Goal: Information Seeking & Learning: Compare options

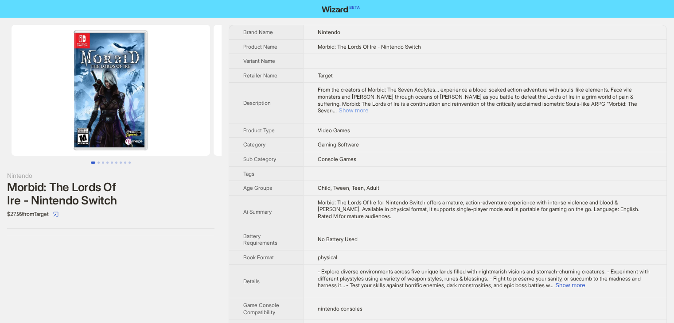
click at [368, 107] on button "Show more" at bounding box center [353, 110] width 30 height 7
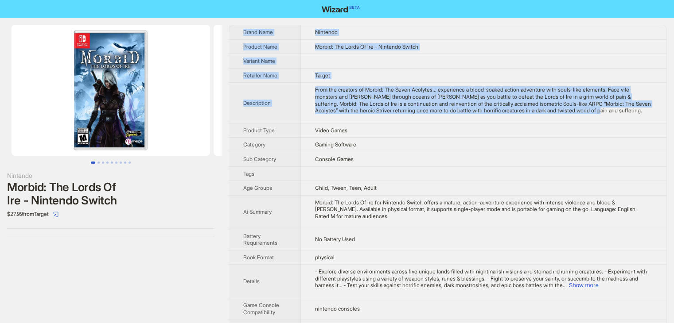
drag, startPoint x: 637, startPoint y: 114, endPoint x: 238, endPoint y: 31, distance: 407.7
click at [238, 31] on tbody "Brand Name Nintendo Product Name Morbid: The Lords Of Ire - Nintendo Switch Var…" at bounding box center [447, 292] width 437 height 535
copy tbody "Brand Name Nintendo Product Name Morbid: The Lords Of Ire - Nintendo Switch Var…"
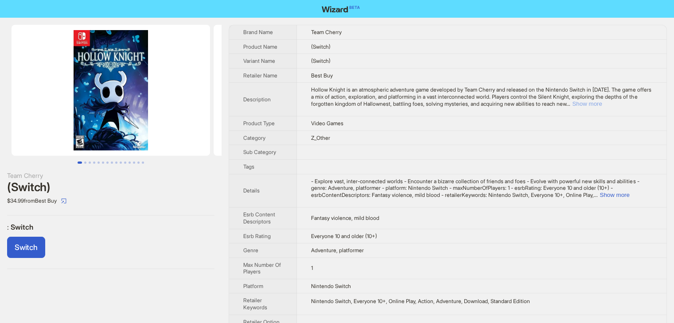
click at [602, 104] on button "Show more" at bounding box center [587, 104] width 30 height 7
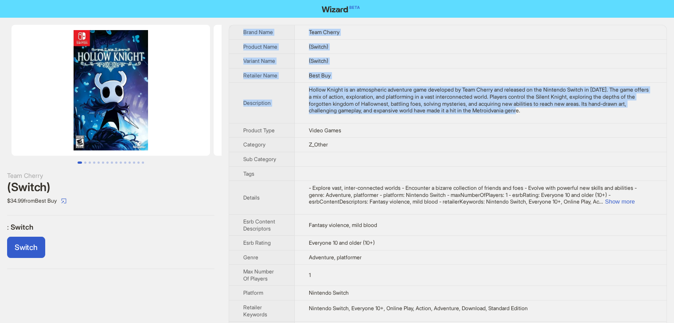
drag, startPoint x: 555, startPoint y: 114, endPoint x: 235, endPoint y: 28, distance: 331.6
click at [235, 28] on tbody "Brand Name Team Cherry Product Name (Switch) Variant Name (Switch) Retailer Nam…" at bounding box center [447, 184] width 437 height 318
copy tbody "Brand Name Team Cherry Product Name (Switch) Variant Name (Switch) Retailer Nam…"
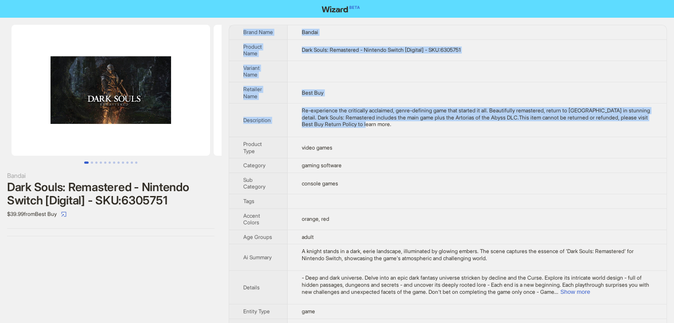
drag, startPoint x: 412, startPoint y: 123, endPoint x: 231, endPoint y: 27, distance: 204.9
click at [231, 27] on tbody "Brand Name Bandai Product Name Dark Souls: Remastered - Nintendo Switch [Digita…" at bounding box center [447, 221] width 437 height 392
copy tbody "Brand Name Bandai Product Name Dark Souls: Remastered - Nintendo Switch [Digita…"
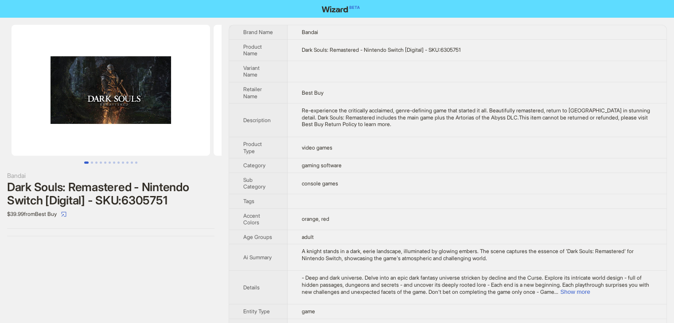
drag, startPoint x: 411, startPoint y: 153, endPoint x: 402, endPoint y: 141, distance: 15.2
click at [411, 150] on td "video games" at bounding box center [477, 147] width 379 height 21
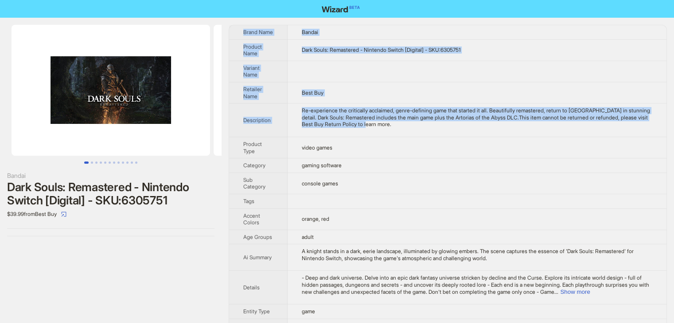
drag, startPoint x: 409, startPoint y: 127, endPoint x: 237, endPoint y: 33, distance: 195.7
click at [237, 33] on tbody "Brand Name Bandai Product Name Dark Souls: Remastered - Nintendo Switch [Digita…" at bounding box center [447, 221] width 437 height 392
copy tbody "Brand Name Bandai Product Name Dark Souls: Remastered - Nintendo Switch [Digita…"
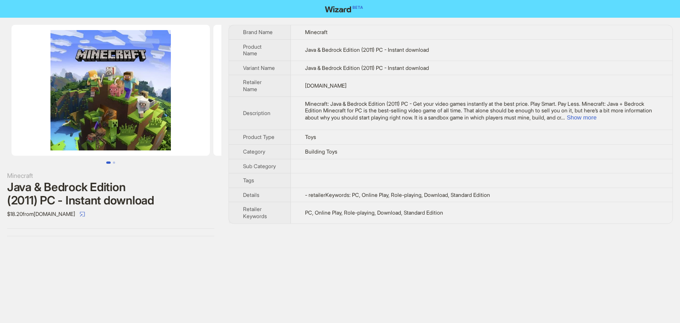
click at [130, 91] on img at bounding box center [111, 90] width 198 height 131
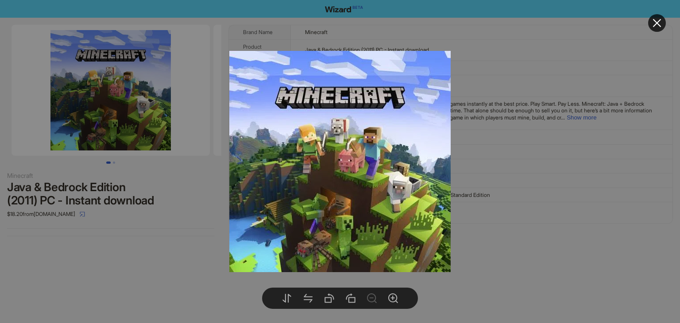
click at [115, 162] on div at bounding box center [340, 161] width 680 height 323
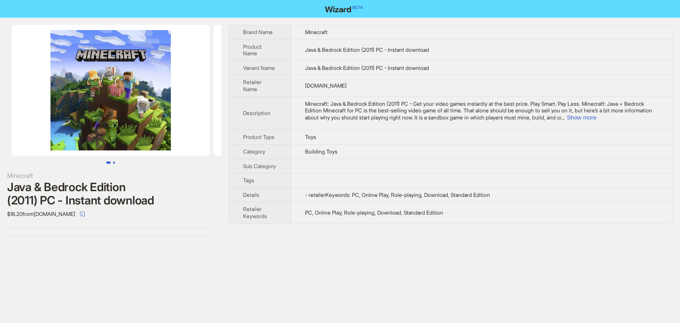
click at [113, 163] on button "Go to slide 2" at bounding box center [114, 163] width 2 height 2
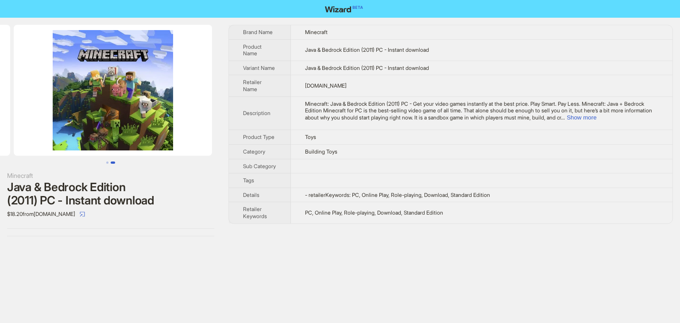
click at [119, 123] on img at bounding box center [113, 90] width 198 height 131
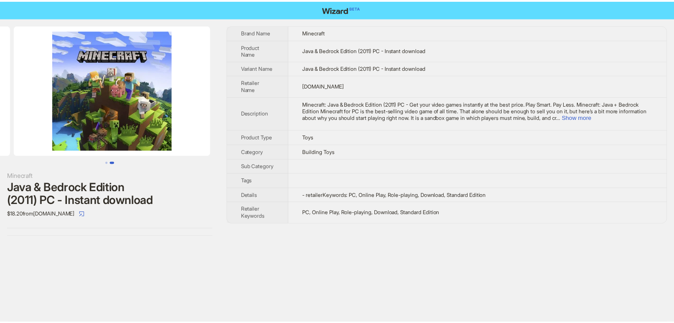
scroll to position [0, 202]
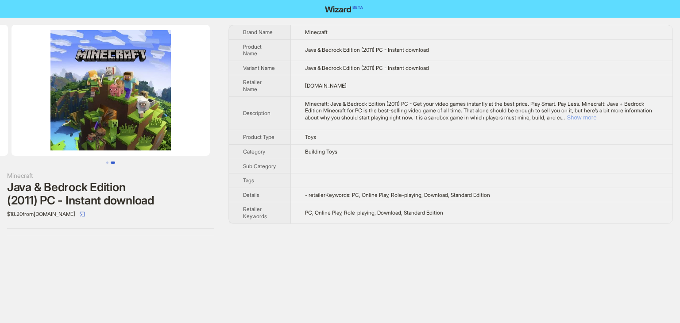
click at [597, 114] on button "Show more" at bounding box center [582, 117] width 30 height 7
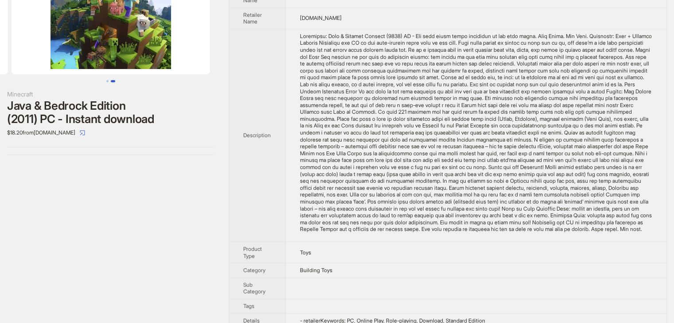
scroll to position [39, 0]
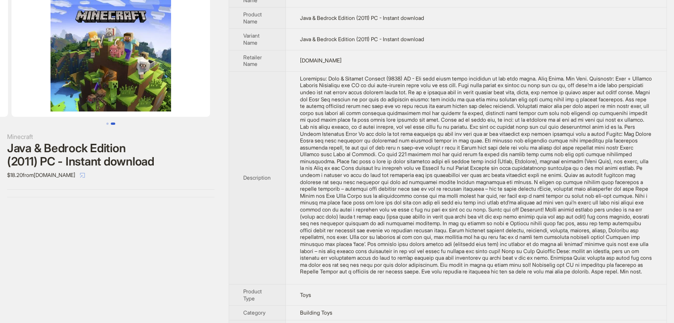
click at [85, 175] on icon "select" at bounding box center [82, 175] width 5 height 5
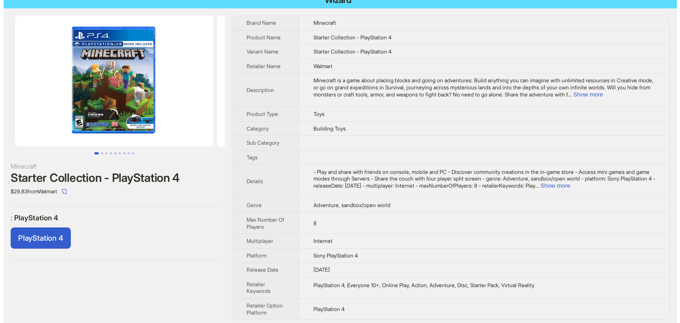
scroll to position [12, 0]
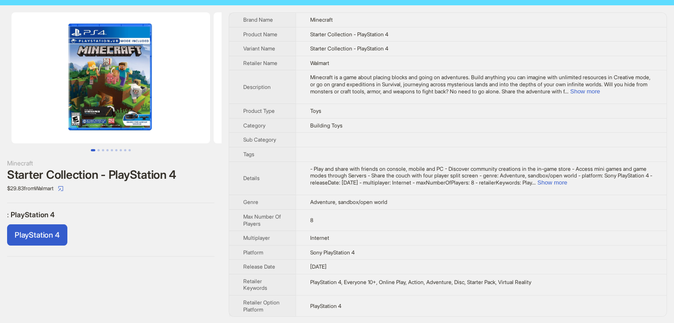
click at [107, 77] on img at bounding box center [111, 77] width 198 height 131
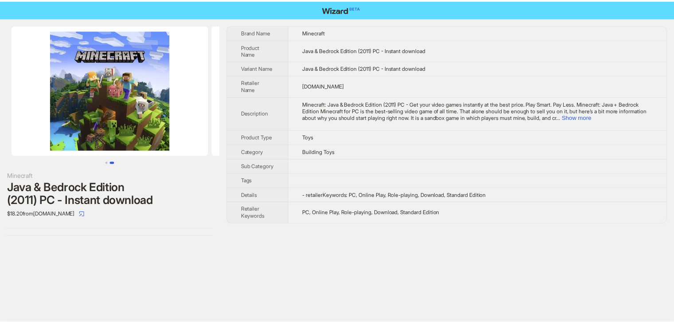
scroll to position [0, 202]
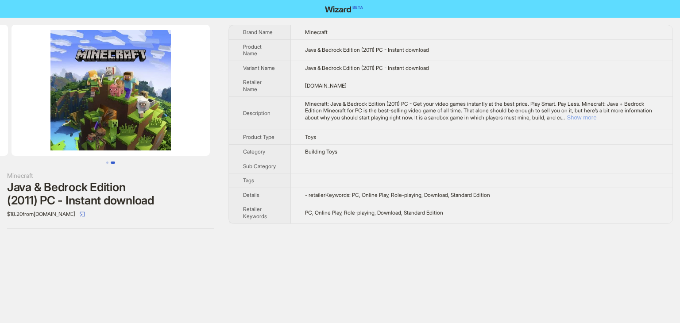
click at [597, 119] on button "Show more" at bounding box center [582, 117] width 30 height 7
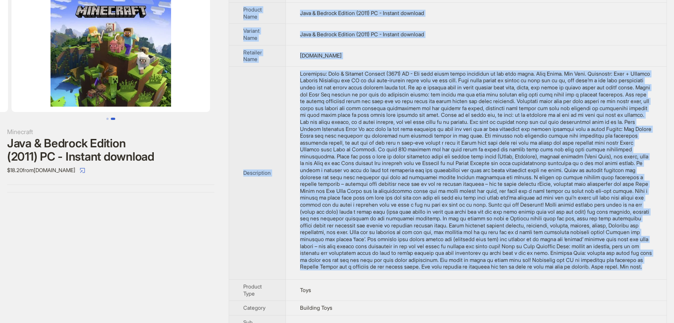
scroll to position [0, 0]
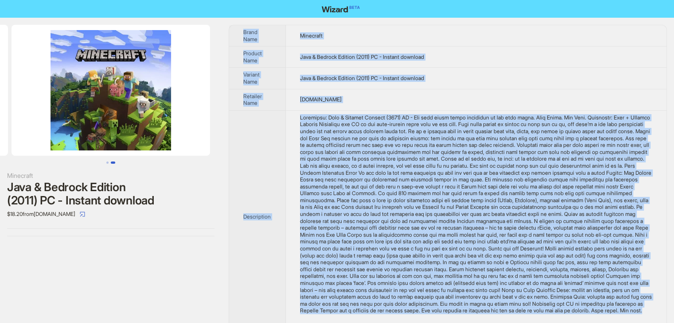
drag, startPoint x: 524, startPoint y: 202, endPoint x: 238, endPoint y: 25, distance: 335.9
click at [238, 25] on tbody "Brand Name Minecraft Product Name Java & Bedrock Edition (2011) PC - Instant do…" at bounding box center [447, 227] width 437 height 405
copy tbody "Brand Name Minecraft Product Name Java & Bedrock Edition (2011) PC - Instant do…"
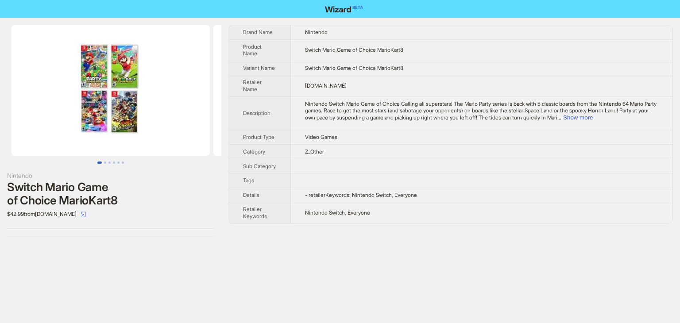
click at [128, 134] on img at bounding box center [111, 90] width 198 height 131
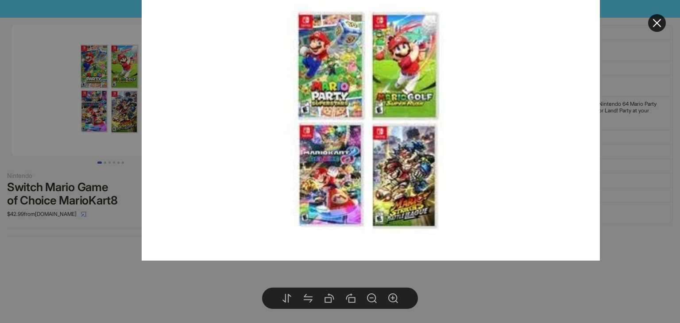
click at [635, 184] on div at bounding box center [340, 161] width 680 height 323
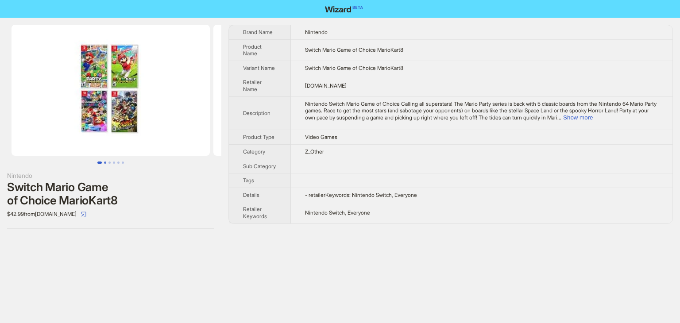
click at [105, 162] on button "Go to slide 2" at bounding box center [105, 163] width 2 height 2
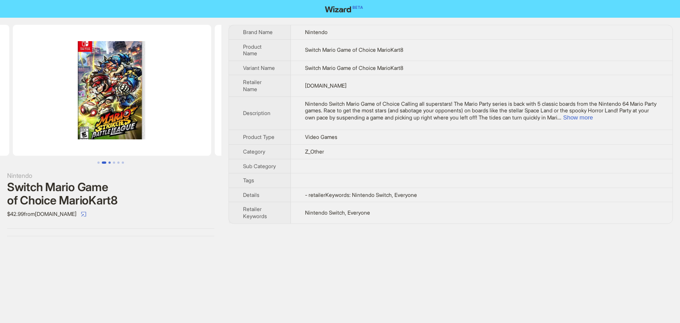
scroll to position [0, 202]
click at [109, 132] on img at bounding box center [111, 90] width 198 height 131
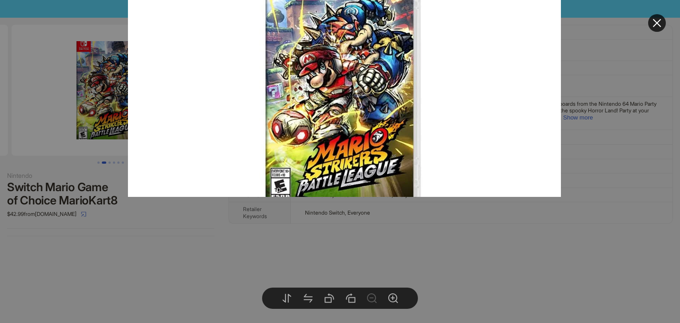
drag, startPoint x: 314, startPoint y: 231, endPoint x: 318, endPoint y: 152, distance: 78.5
click at [318, 152] on img at bounding box center [344, 84] width 433 height 226
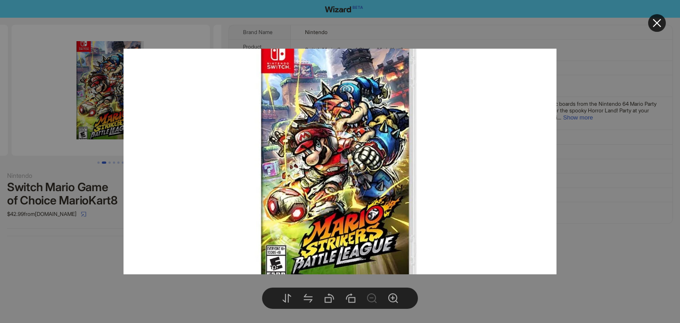
click at [585, 157] on div at bounding box center [340, 161] width 680 height 323
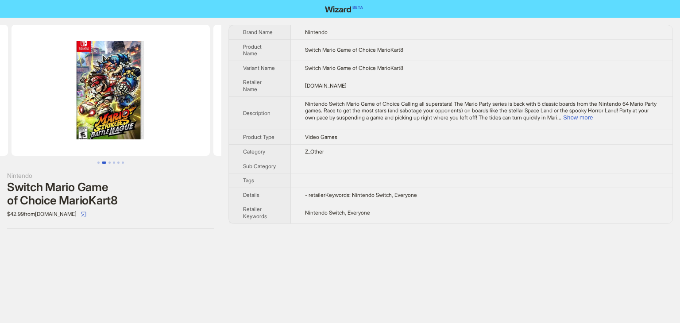
click at [103, 124] on img at bounding box center [111, 90] width 198 height 131
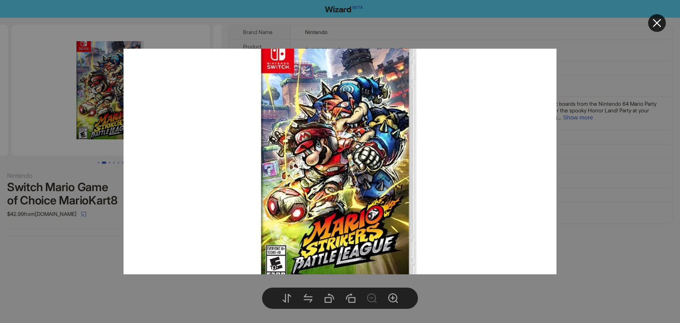
click at [73, 214] on div at bounding box center [340, 161] width 680 height 323
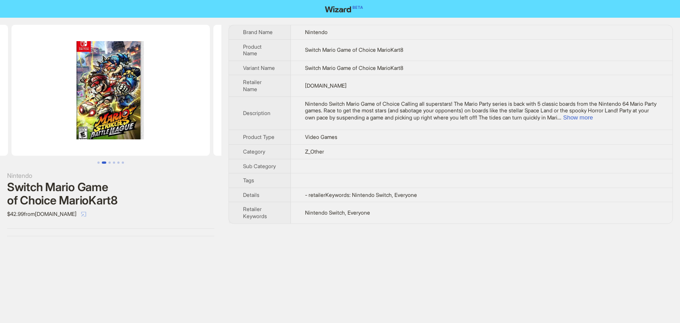
click at [81, 212] on icon "select" at bounding box center [83, 214] width 5 height 5
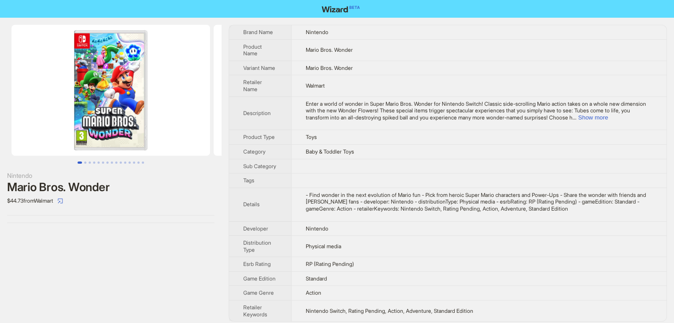
click at [119, 118] on img at bounding box center [111, 90] width 198 height 131
click at [97, 137] on img at bounding box center [111, 90] width 198 height 131
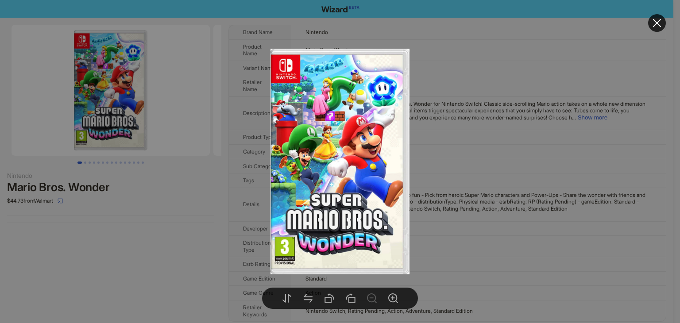
click at [85, 163] on div at bounding box center [340, 161] width 680 height 323
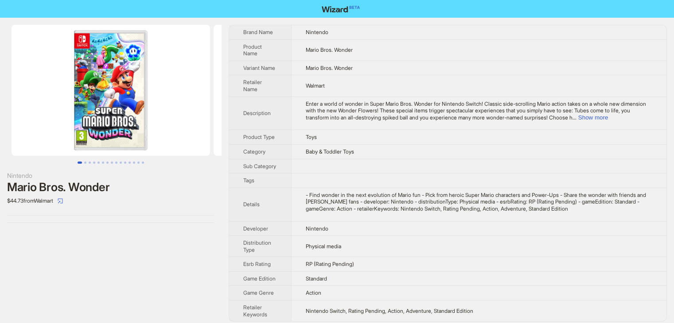
click at [85, 163] on button "Go to slide 2" at bounding box center [85, 163] width 2 height 2
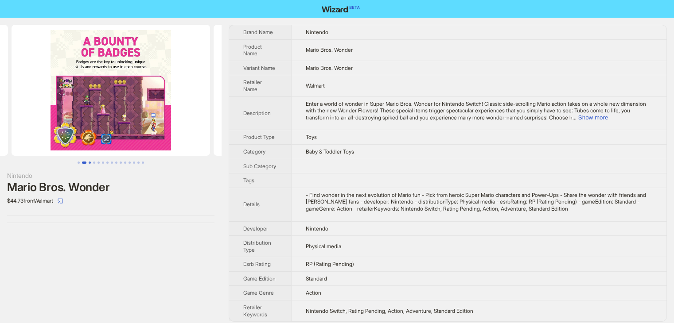
click at [90, 163] on button "Go to slide 3" at bounding box center [90, 163] width 2 height 2
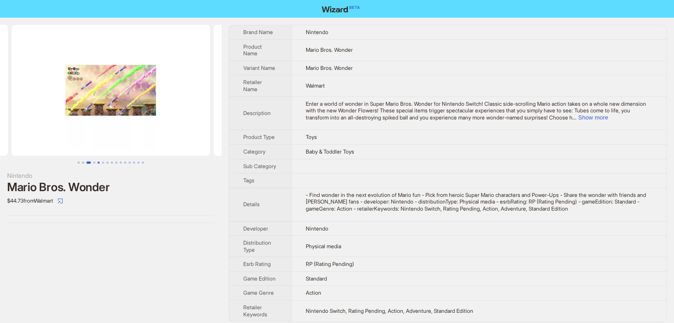
click at [97, 163] on button "Go to slide 5" at bounding box center [98, 163] width 2 height 2
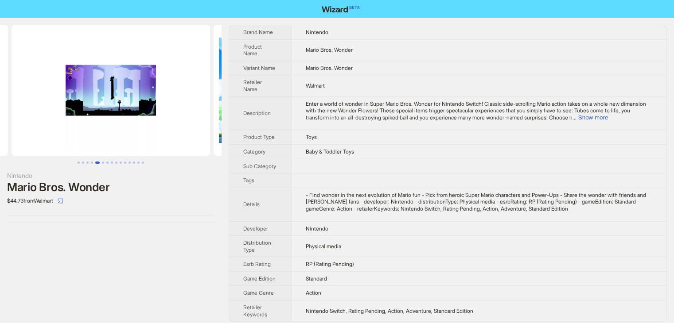
click at [97, 163] on button "Go to slide 5" at bounding box center [97, 163] width 4 height 2
click at [109, 163] on button "Go to slide 7" at bounding box center [107, 163] width 2 height 2
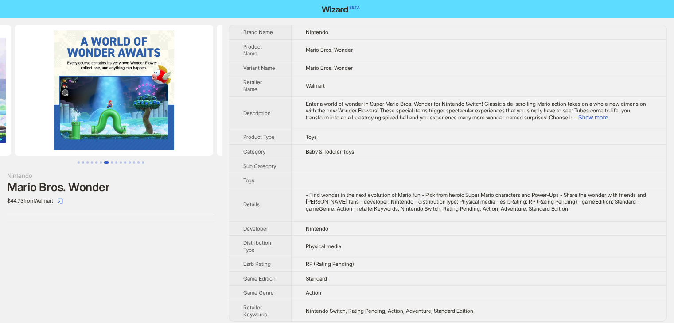
scroll to position [0, 1212]
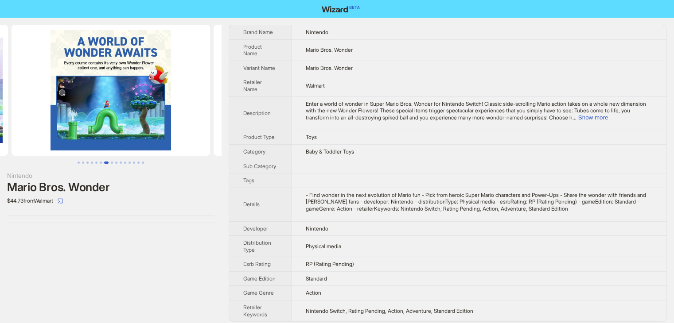
click at [109, 163] on button "Go to slide 7" at bounding box center [106, 163] width 4 height 2
click at [79, 163] on button "Go to slide 1" at bounding box center [79, 163] width 2 height 2
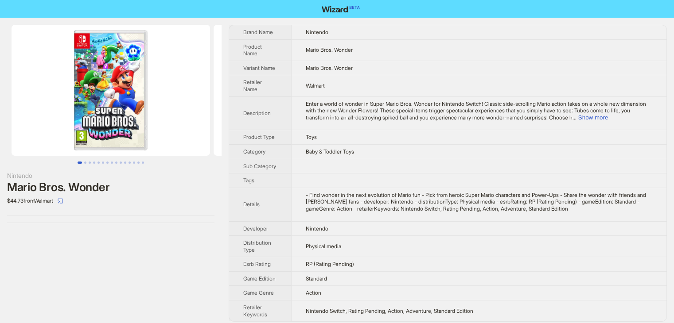
click at [127, 133] on img at bounding box center [111, 90] width 198 height 131
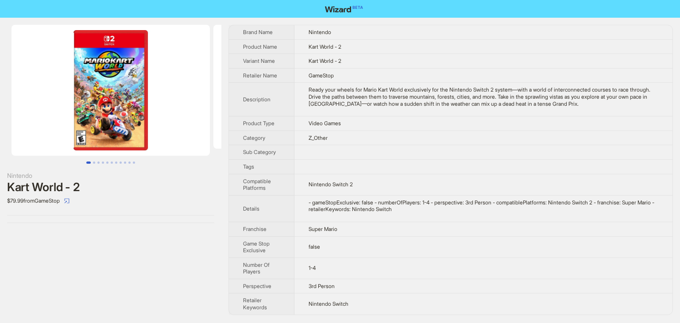
click at [119, 96] on img at bounding box center [111, 90] width 198 height 131
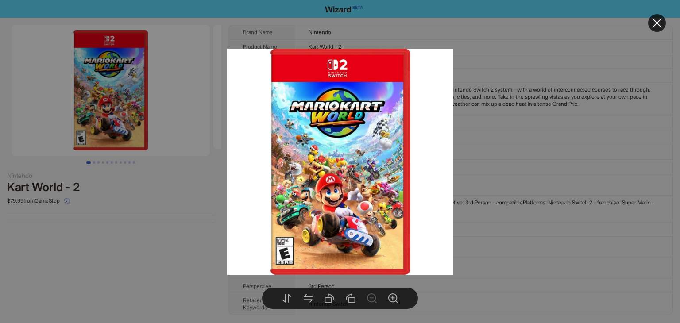
click at [284, 242] on img at bounding box center [340, 162] width 226 height 226
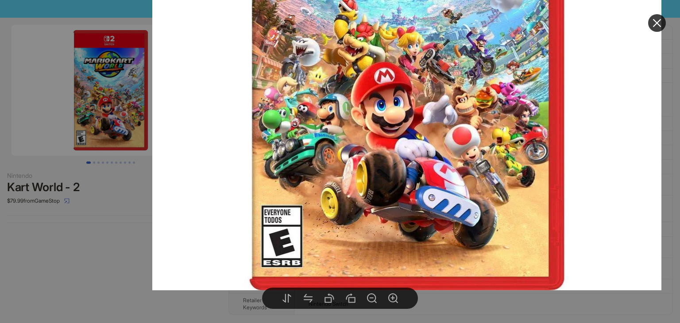
click at [656, 23] on icon "close" at bounding box center [657, 23] width 11 height 11
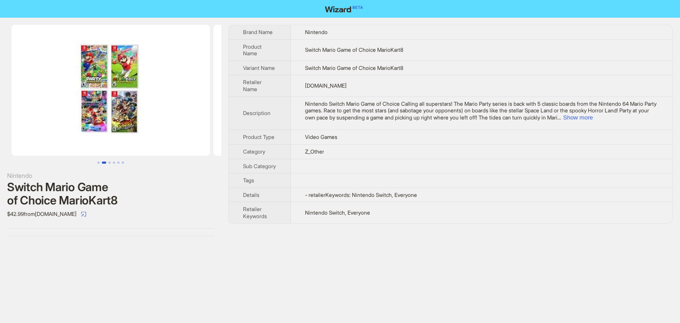
scroll to position [0, 202]
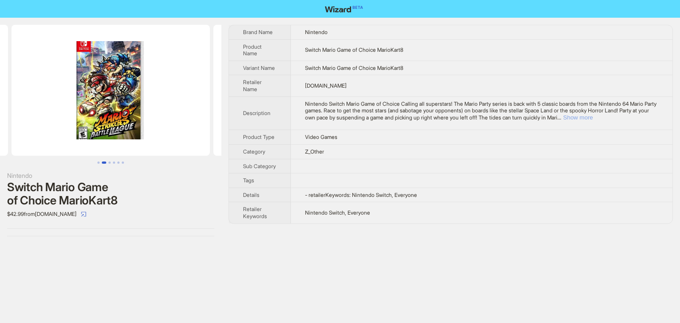
click at [593, 119] on button "Show more" at bounding box center [579, 117] width 30 height 7
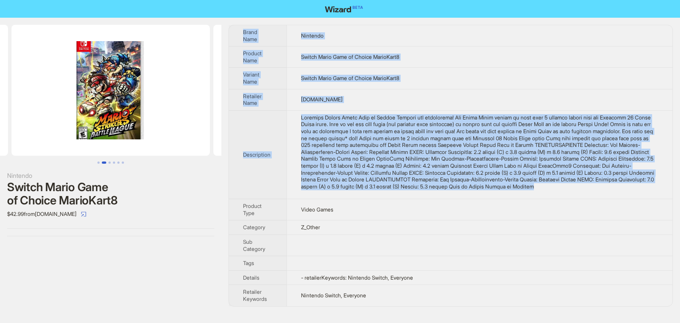
drag, startPoint x: 478, startPoint y: 197, endPoint x: 236, endPoint y: 34, distance: 292.1
click at [236, 34] on tbody "Brand Name Nintendo Product Name Switch Mario Game of Choice MarioKart8 Variant…" at bounding box center [451, 165] width 444 height 281
copy tbody "Brand Name Nintendo Product Name Switch Mario Game of Choice MarioKart8 Variant…"
click at [113, 128] on img at bounding box center [111, 90] width 198 height 131
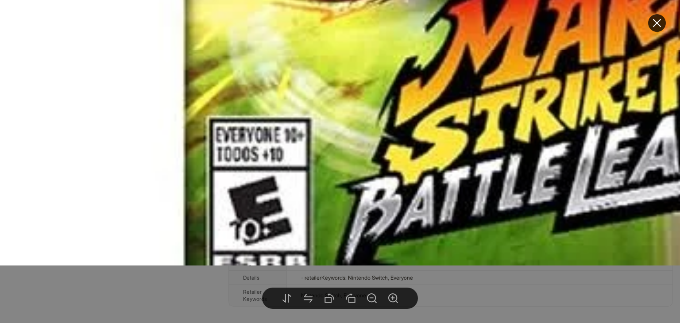
drag, startPoint x: 302, startPoint y: 191, endPoint x: 299, endPoint y: 167, distance: 23.7
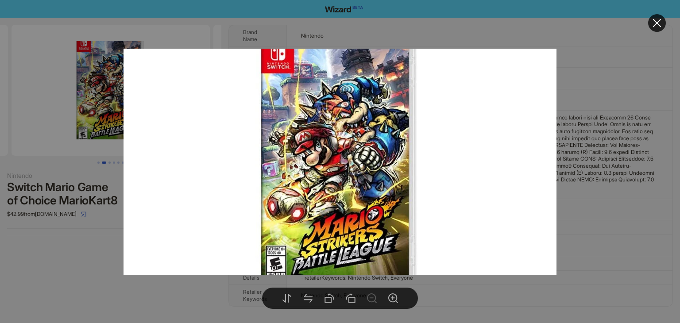
click at [595, 62] on div at bounding box center [340, 161] width 680 height 323
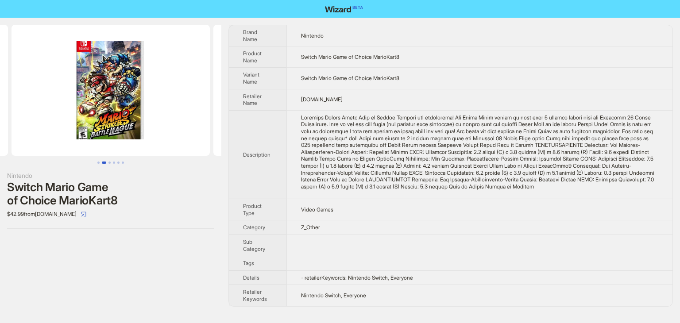
drag, startPoint x: 94, startPoint y: 114, endPoint x: 97, endPoint y: 125, distance: 12.1
click at [94, 114] on img at bounding box center [111, 90] width 198 height 131
click at [112, 137] on img at bounding box center [111, 90] width 198 height 131
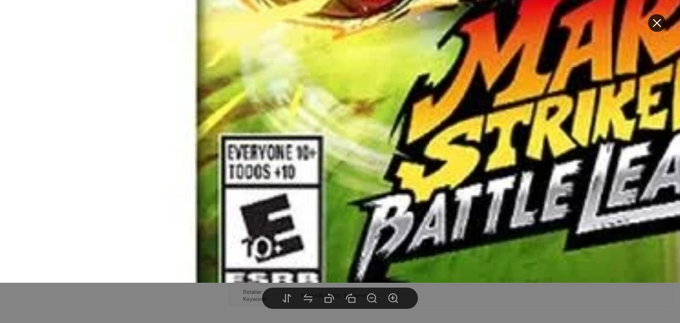
drag, startPoint x: 275, startPoint y: 207, endPoint x: 268, endPoint y: 121, distance: 85.7
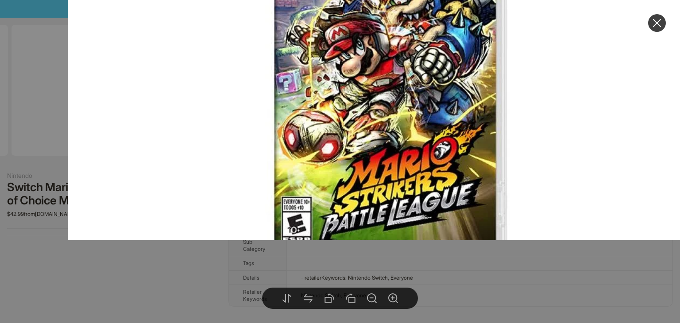
click at [656, 25] on icon "close" at bounding box center [657, 23] width 11 height 11
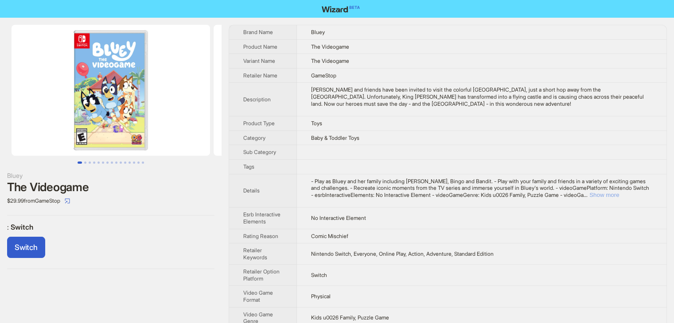
click at [619, 195] on button "Show more" at bounding box center [604, 195] width 30 height 7
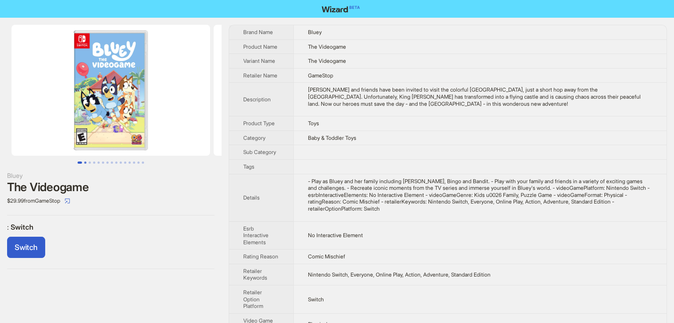
click at [85, 162] on button "Go to slide 2" at bounding box center [85, 163] width 2 height 2
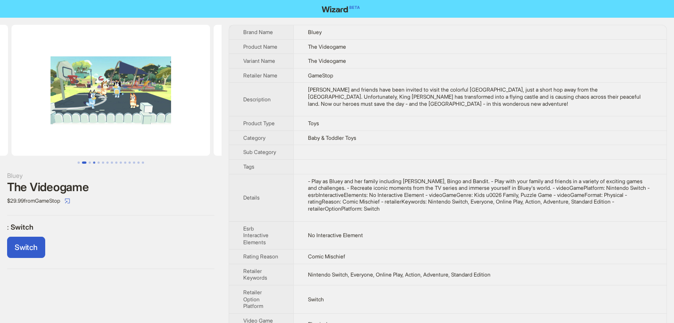
click at [93, 162] on button "Go to slide 4" at bounding box center [94, 163] width 2 height 2
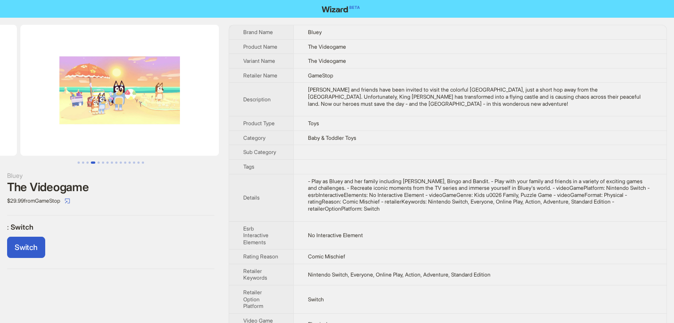
scroll to position [0, 606]
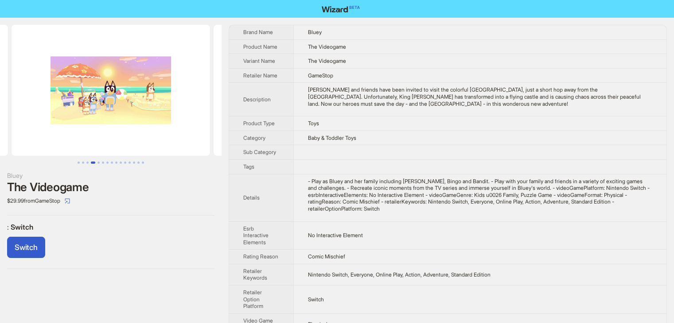
click at [95, 162] on button "Go to slide 4" at bounding box center [93, 163] width 4 height 2
click at [101, 162] on ul at bounding box center [111, 163] width 222 height 2
click at [106, 162] on button "Go to slide 7" at bounding box center [107, 163] width 2 height 2
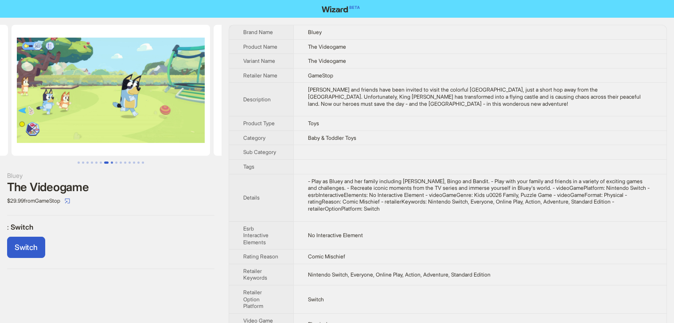
click at [112, 163] on button "Go to slide 8" at bounding box center [112, 163] width 2 height 2
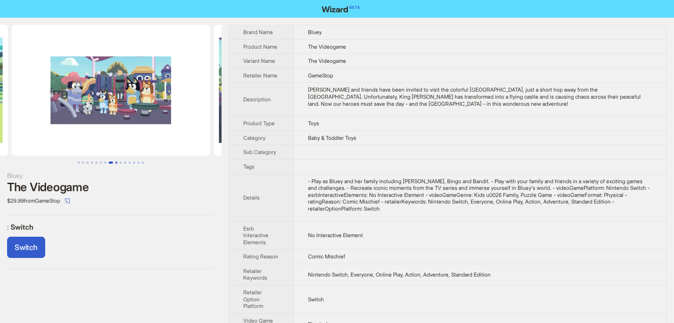
click at [117, 163] on button "Go to slide 9" at bounding box center [116, 163] width 2 height 2
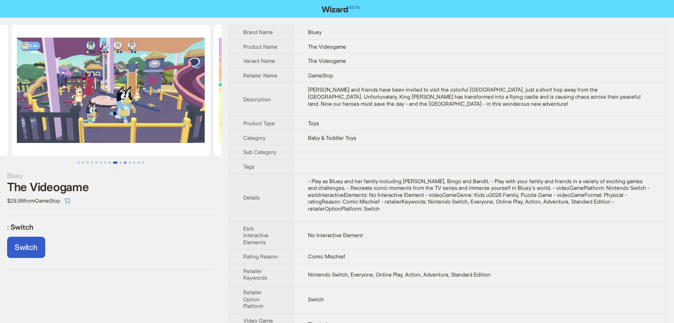
click at [125, 163] on button "Go to slide 11" at bounding box center [125, 163] width 2 height 2
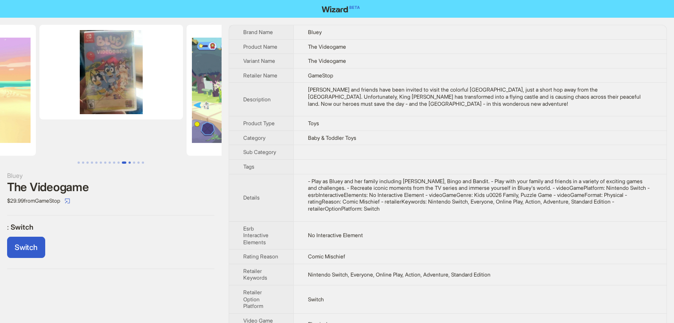
click at [129, 163] on button "Go to slide 12" at bounding box center [129, 163] width 2 height 2
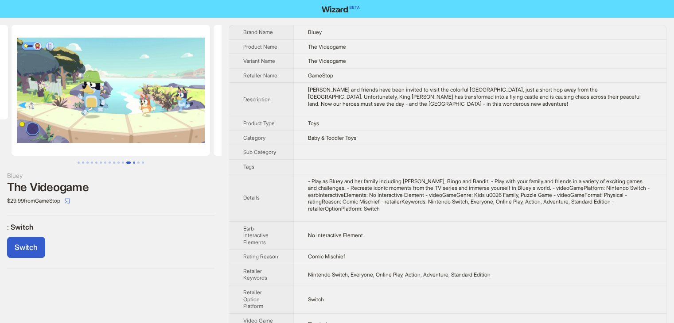
click at [135, 163] on button "Go to slide 13" at bounding box center [134, 163] width 2 height 2
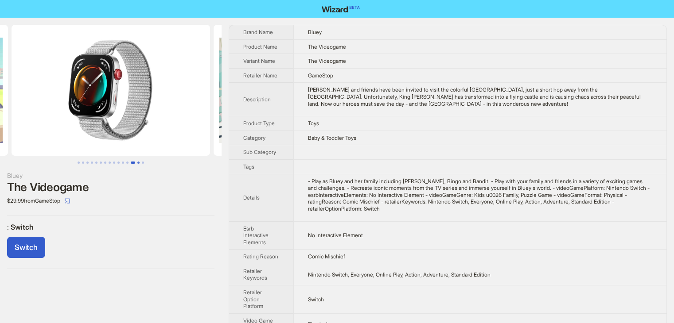
click at [138, 163] on button "Go to slide 14" at bounding box center [138, 163] width 2 height 2
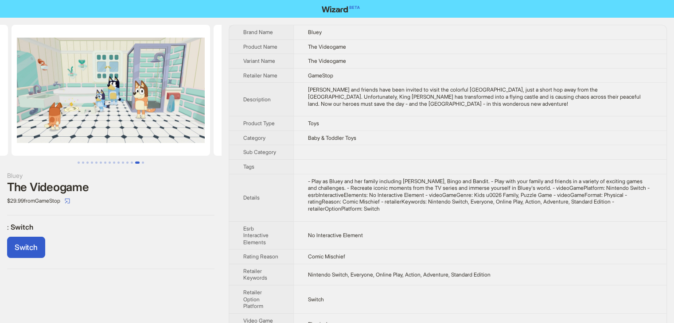
click at [529, 108] on td "[PERSON_NAME] and friends have been invited to visit the colorful [GEOGRAPHIC_D…" at bounding box center [479, 100] width 373 height 34
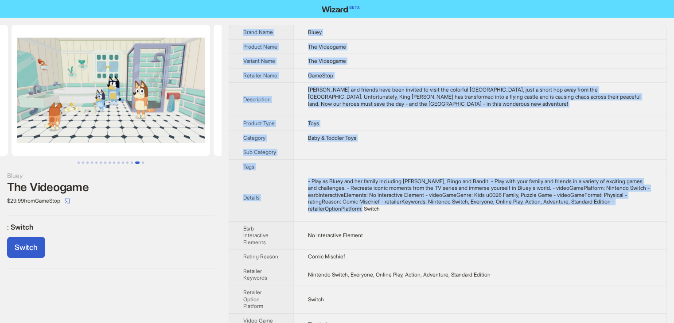
drag, startPoint x: 427, startPoint y: 210, endPoint x: 234, endPoint y: 35, distance: 260.6
click at [234, 35] on tbody "Brand Name Bluey Product Name The Videogame Variant Name The Videogame Retailer…" at bounding box center [447, 201] width 437 height 352
copy tbody "Brand Name Bluey Product Name The Videogame Variant Name The Videogame Retailer…"
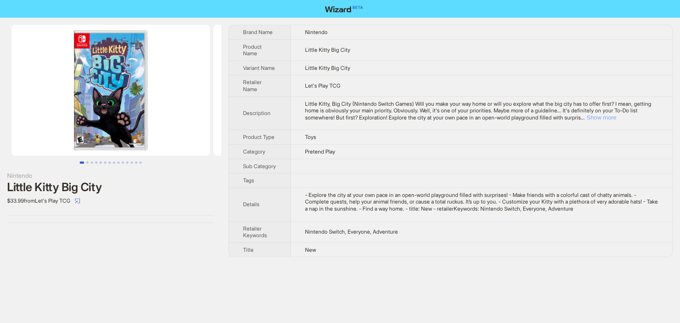
click at [617, 118] on button "Show more" at bounding box center [602, 117] width 30 height 7
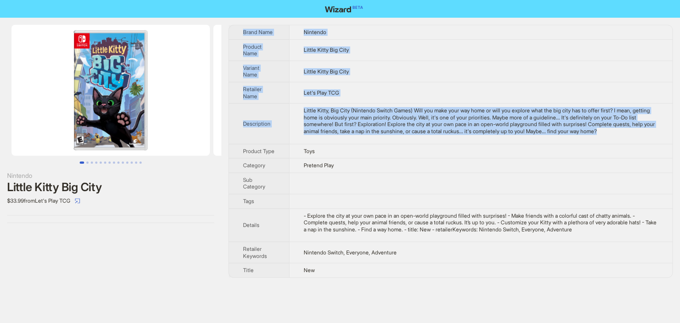
drag, startPoint x: 341, startPoint y: 140, endPoint x: 233, endPoint y: 34, distance: 151.6
click at [233, 34] on tbody "Brand Name Nintendo Product Name Little Kitty Big City Variant Name Little Kitt…" at bounding box center [451, 151] width 444 height 253
copy tbody "Brand Name Nintendo Product Name Little Kitty Big City Variant Name Little Kitt…"
click at [407, 99] on td "Let's Play TCG" at bounding box center [481, 92] width 384 height 21
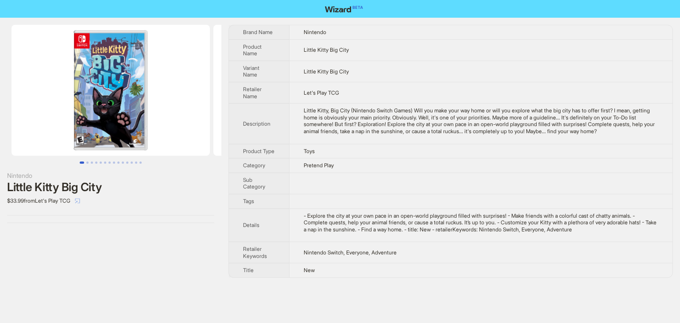
click at [80, 200] on icon "select" at bounding box center [77, 200] width 5 height 5
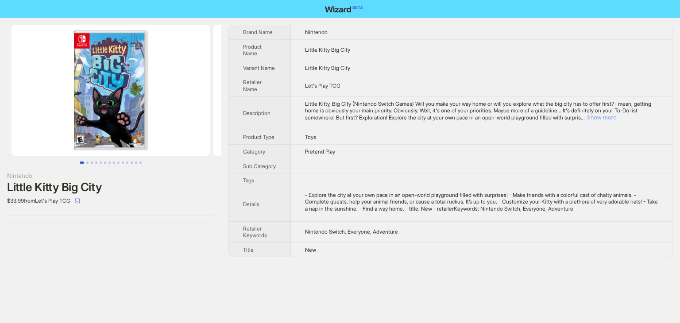
click at [617, 116] on button "Show more" at bounding box center [602, 117] width 30 height 7
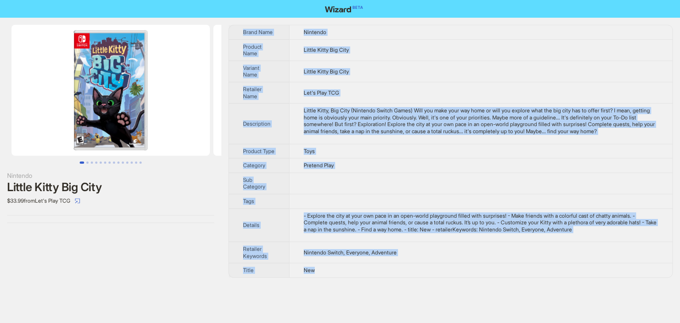
drag, startPoint x: 326, startPoint y: 285, endPoint x: 239, endPoint y: 29, distance: 271.0
click at [239, 29] on tbody "Brand Name Nintendo Product Name Little Kitty Big City Variant Name Little Kitt…" at bounding box center [451, 151] width 444 height 253
copy tbody "Brand Name Nintendo Product Name Little Kitty Big City Variant Name Little Kitt…"
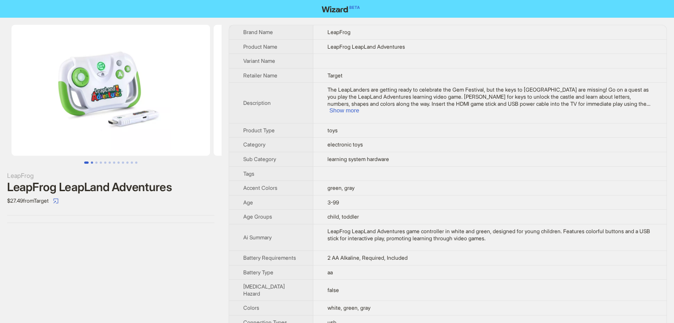
click at [93, 164] on button "Go to slide 2" at bounding box center [92, 163] width 2 height 2
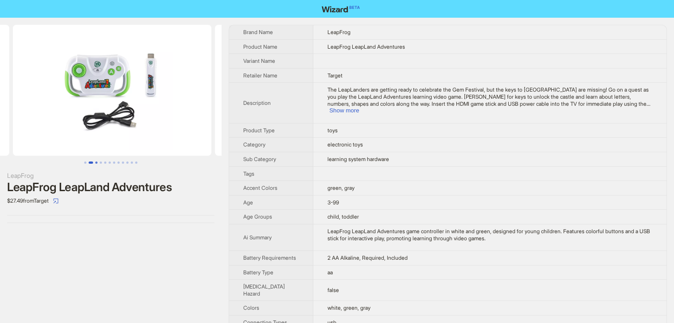
scroll to position [0, 202]
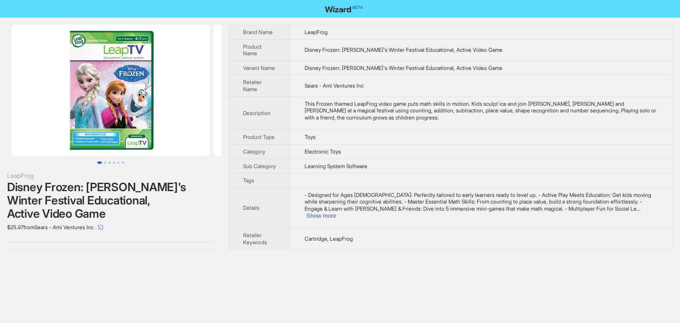
click at [103, 112] on img at bounding box center [111, 90] width 198 height 131
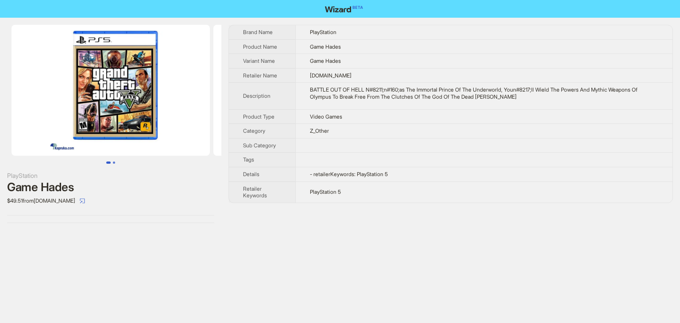
click at [114, 164] on button "Go to slide 2" at bounding box center [114, 163] width 2 height 2
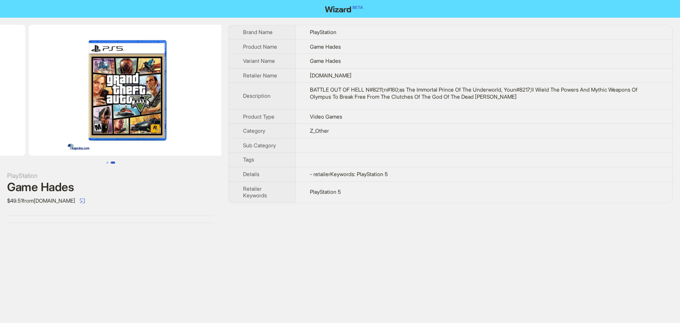
scroll to position [0, 202]
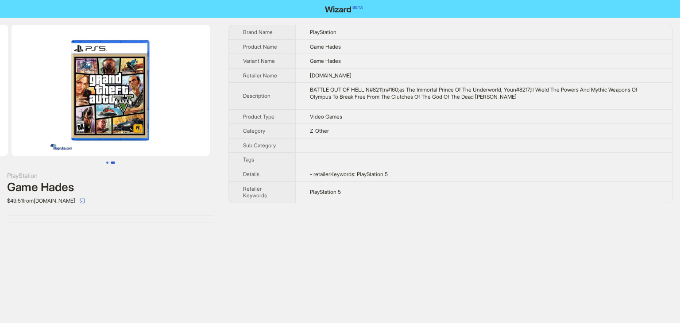
click at [108, 163] on button "Go to slide 1" at bounding box center [107, 163] width 2 height 2
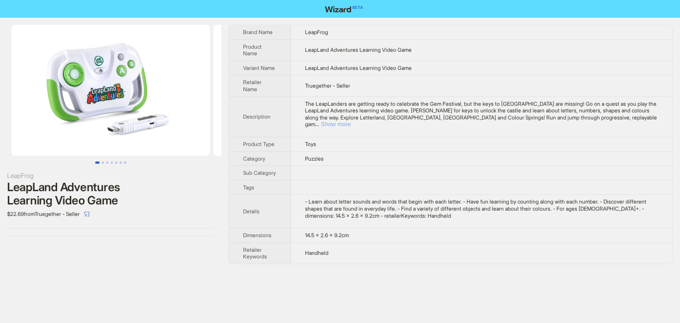
click at [351, 121] on button "Show more" at bounding box center [336, 124] width 30 height 7
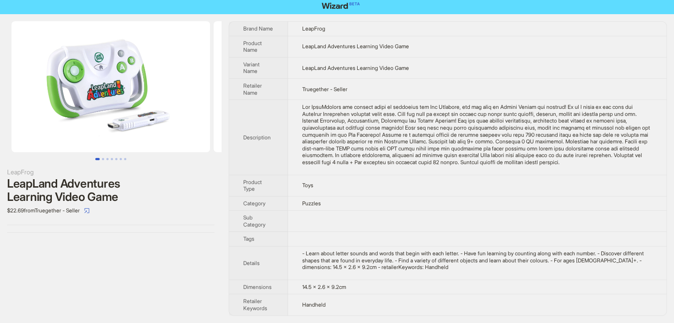
scroll to position [16, 0]
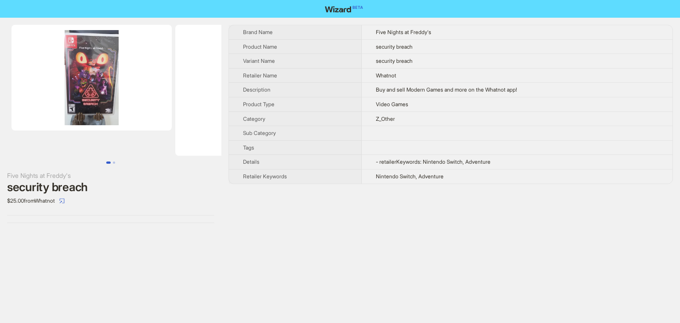
click at [92, 99] on img at bounding box center [92, 78] width 160 height 106
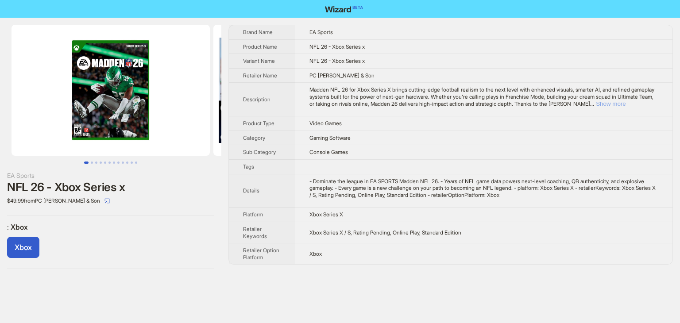
click at [626, 105] on button "Show more" at bounding box center [611, 104] width 30 height 7
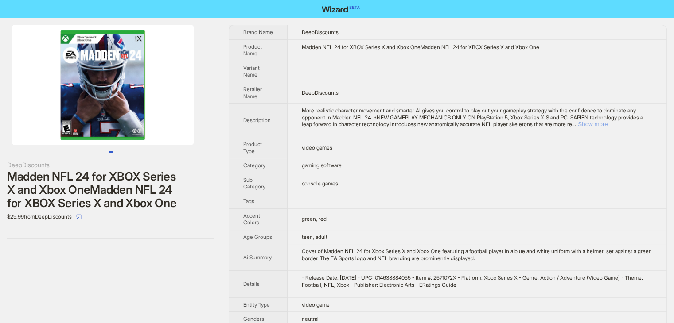
click at [607, 124] on button "Show more" at bounding box center [593, 124] width 30 height 7
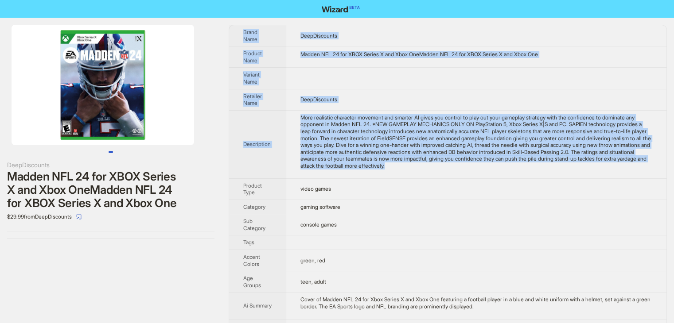
drag, startPoint x: 540, startPoint y: 171, endPoint x: 235, endPoint y: 33, distance: 335.1
click at [235, 33] on tbody "Brand Name DeepDiscounts Product Name Madden NFL 24 for XBOX Series X and Xbox …" at bounding box center [447, 245] width 437 height 440
copy tbody "Brand Name DeepDiscounts Product Name Madden NFL 24 for XBOX Series X and Xbox …"
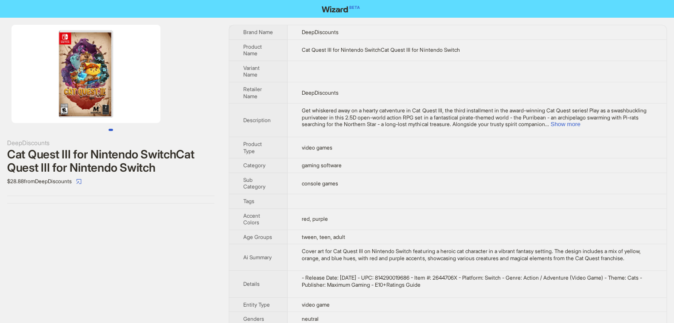
click at [83, 66] on img at bounding box center [86, 74] width 149 height 98
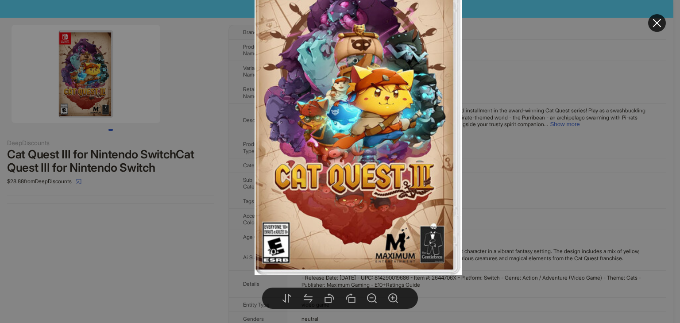
click at [537, 78] on div at bounding box center [340, 161] width 680 height 323
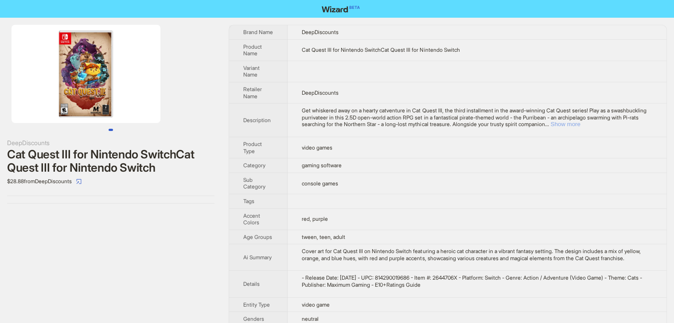
click at [580, 126] on button "Show more" at bounding box center [565, 124] width 30 height 7
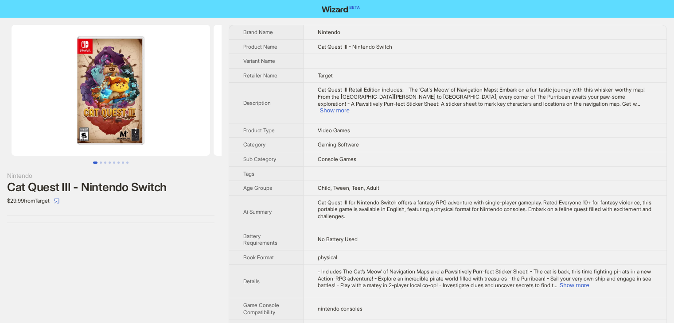
click at [129, 107] on img at bounding box center [111, 90] width 198 height 131
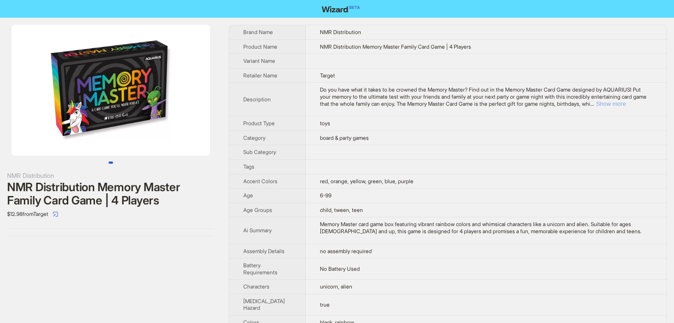
click at [626, 101] on button "Show more" at bounding box center [611, 104] width 30 height 7
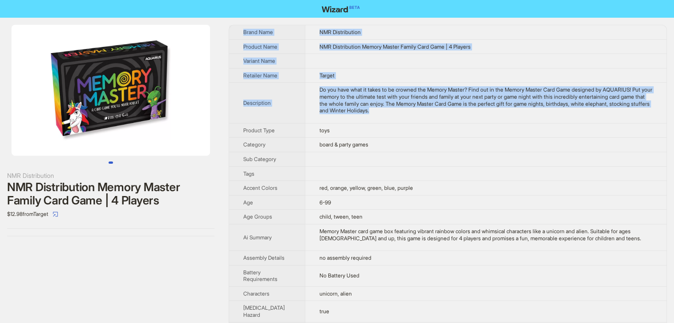
drag, startPoint x: 416, startPoint y: 113, endPoint x: 237, endPoint y: 25, distance: 199.3
copy tbody "Brand Name NMR Distribution Product Name NMR Distribution Memory Master Family …"
click at [486, 53] on td "NMR Distribution Memory Master Family Card Game | 4 Players" at bounding box center [486, 46] width 362 height 15
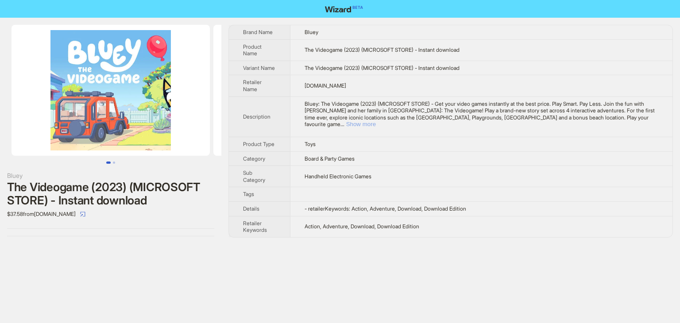
click at [376, 121] on button "Show more" at bounding box center [361, 124] width 30 height 7
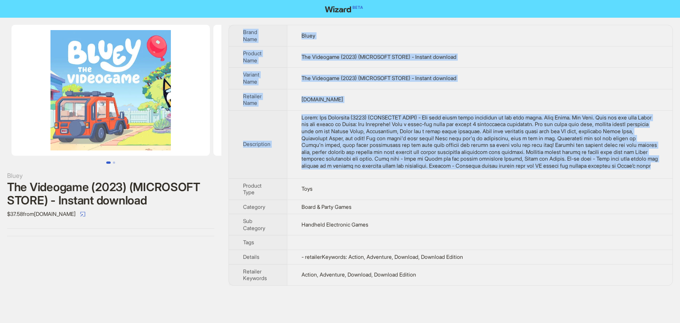
drag, startPoint x: 451, startPoint y: 179, endPoint x: 230, endPoint y: 27, distance: 268.0
click at [230, 27] on tbody "Brand Name Bluey Product Name The Videogame (2023) (MICROSOFT STORE) - Instant …" at bounding box center [451, 155] width 444 height 260
copy tbody "Brand Name Bluey Product Name The Videogame (2023) (MICROSOFT STORE) - Instant …"
click at [113, 162] on button "Go to slide 2" at bounding box center [114, 163] width 2 height 2
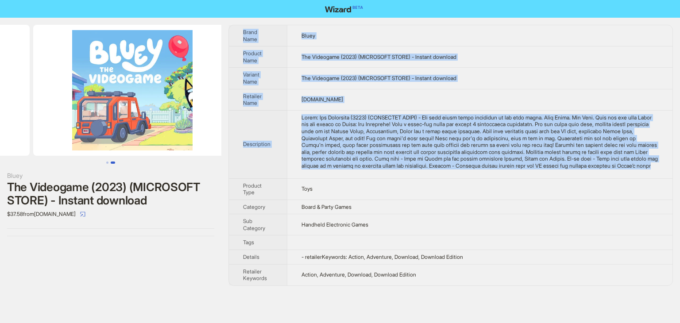
scroll to position [0, 202]
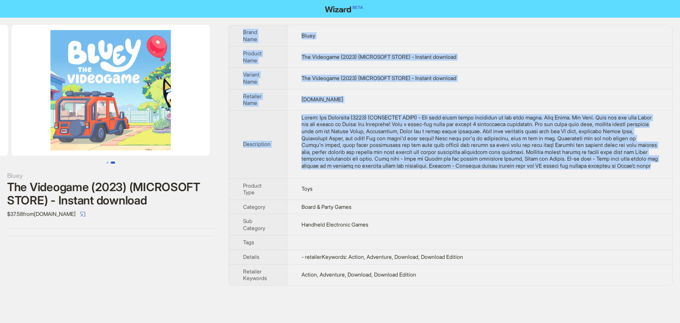
click at [485, 179] on td at bounding box center [480, 144] width 386 height 68
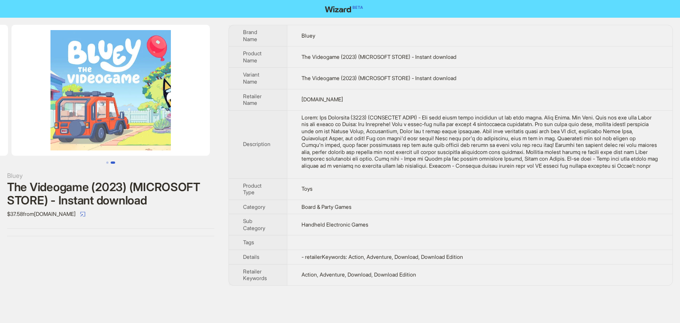
click at [405, 195] on td "Toys" at bounding box center [480, 189] width 386 height 21
click at [106, 163] on button "Go to slide 1" at bounding box center [107, 163] width 2 height 2
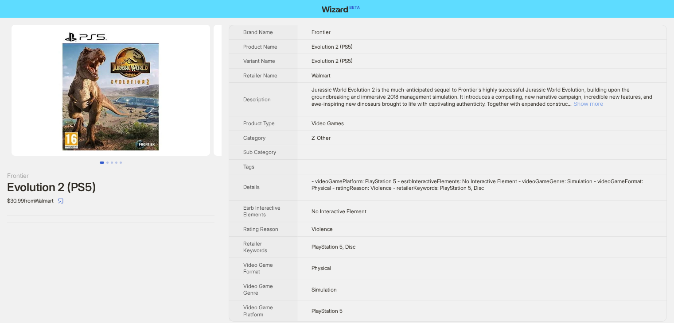
click at [603, 103] on button "Show more" at bounding box center [588, 104] width 30 height 7
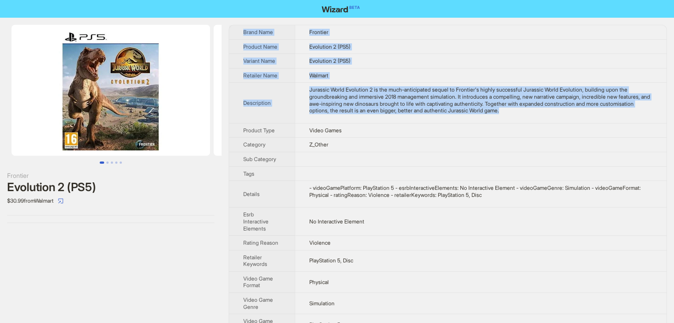
drag, startPoint x: 560, startPoint y: 114, endPoint x: 235, endPoint y: 32, distance: 335.3
click at [235, 32] on tbody "Brand Name Frontier Product Name Evolution 2 (PS5) Variant Name Evolution 2 (PS…" at bounding box center [447, 180] width 437 height 310
copy tbody "Brand Name Frontier Product Name Evolution 2 (PS5) Variant Name Evolution 2 (PS…"
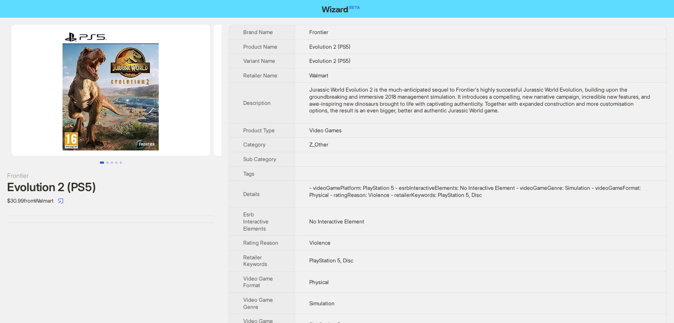
click at [476, 174] on td at bounding box center [481, 174] width 372 height 15
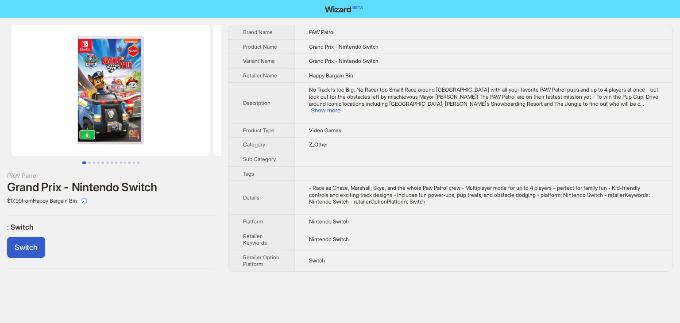
click at [124, 128] on img at bounding box center [111, 90] width 198 height 131
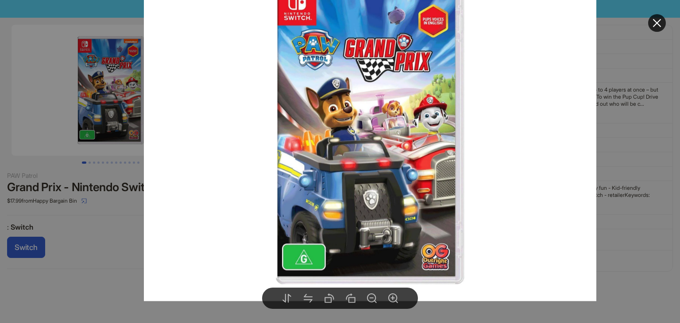
click at [657, 20] on icon "close" at bounding box center [657, 23] width 11 height 11
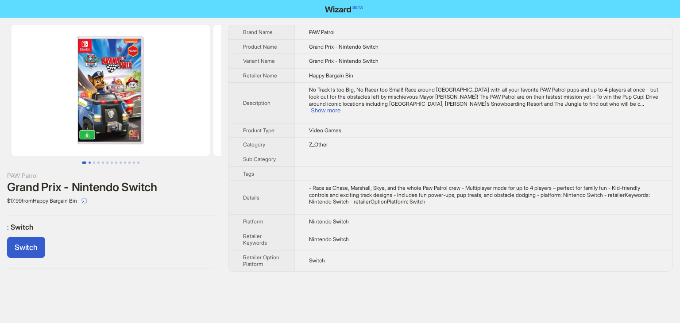
click at [89, 164] on button "Go to slide 2" at bounding box center [90, 163] width 2 height 2
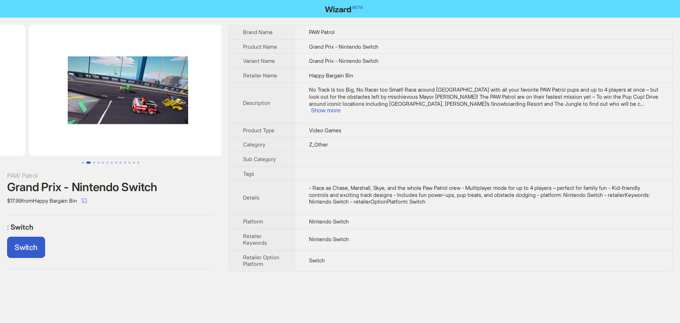
scroll to position [0, 202]
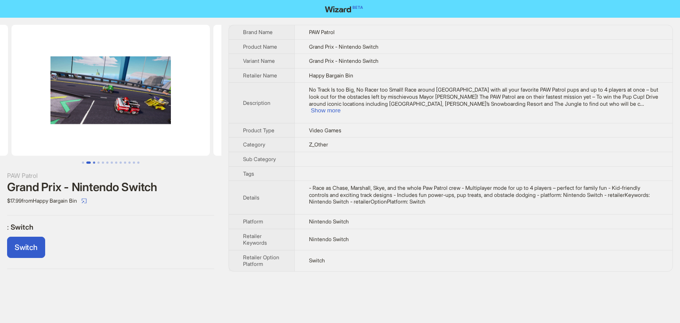
click at [95, 163] on button "Go to slide 3" at bounding box center [94, 163] width 2 height 2
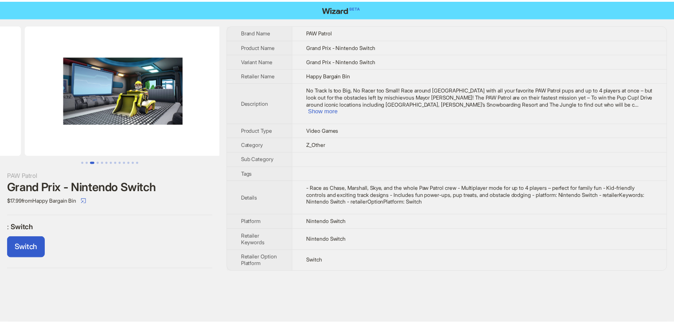
scroll to position [0, 404]
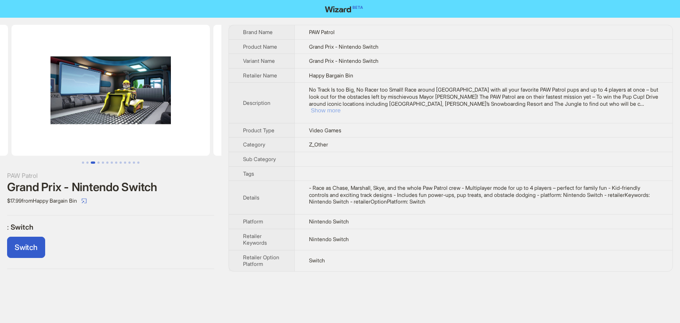
click at [341, 107] on button "Show more" at bounding box center [326, 110] width 30 height 7
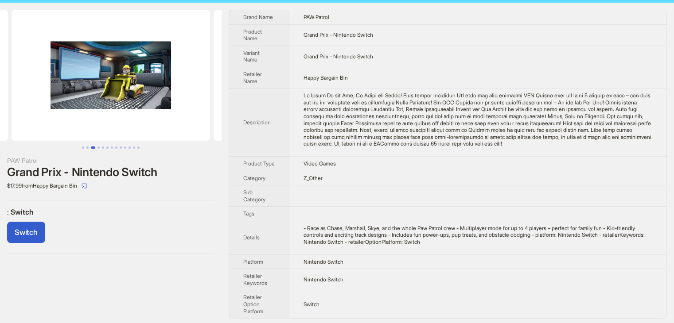
scroll to position [23, 0]
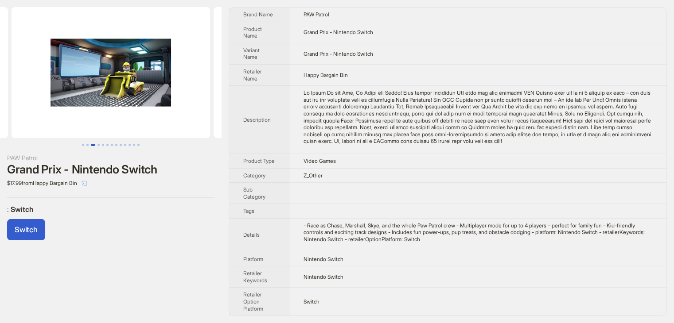
click at [91, 176] on button "button" at bounding box center [84, 183] width 14 height 14
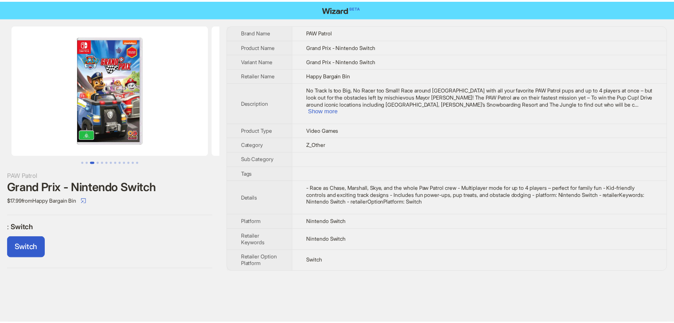
scroll to position [0, 404]
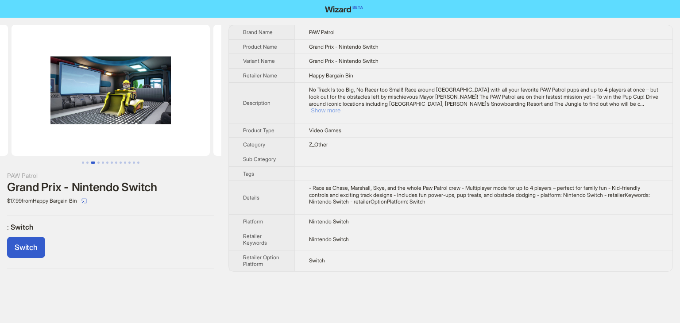
click at [341, 107] on button "Show more" at bounding box center [326, 110] width 30 height 7
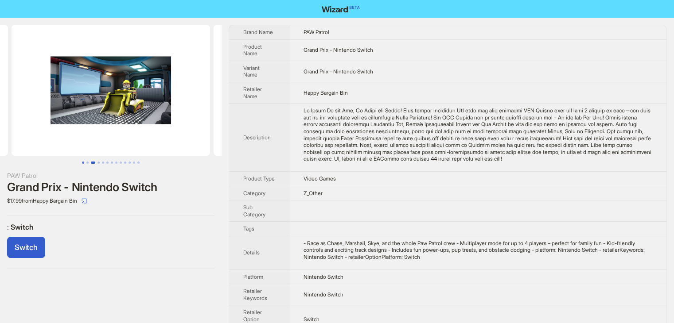
click at [83, 163] on button "Go to slide 1" at bounding box center [83, 163] width 2 height 2
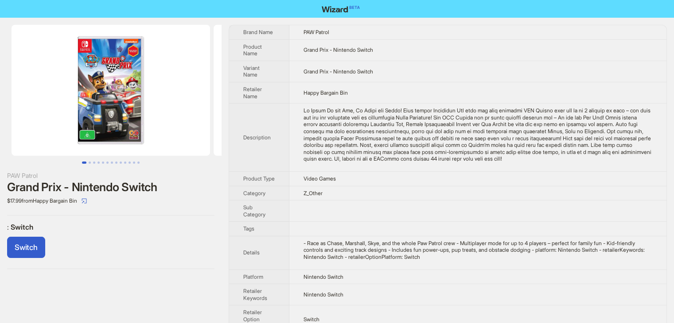
click at [105, 85] on img at bounding box center [111, 90] width 198 height 131
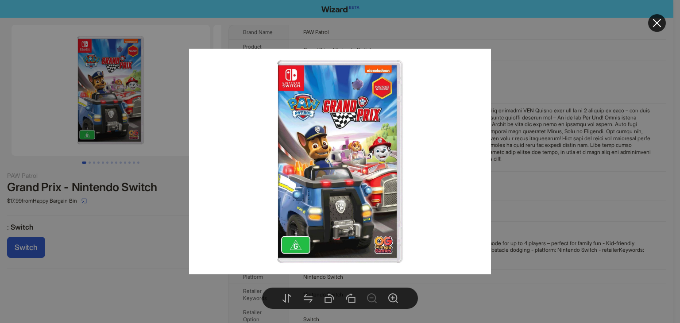
click at [528, 66] on div at bounding box center [340, 161] width 680 height 323
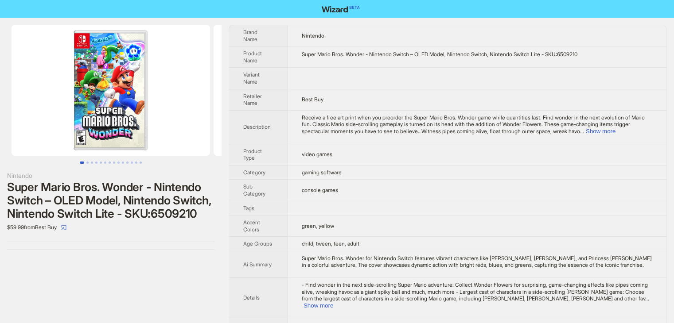
drag, startPoint x: 96, startPoint y: 116, endPoint x: 100, endPoint y: 122, distance: 7.7
click at [97, 117] on img at bounding box center [111, 90] width 198 height 131
click at [97, 133] on img at bounding box center [111, 90] width 198 height 131
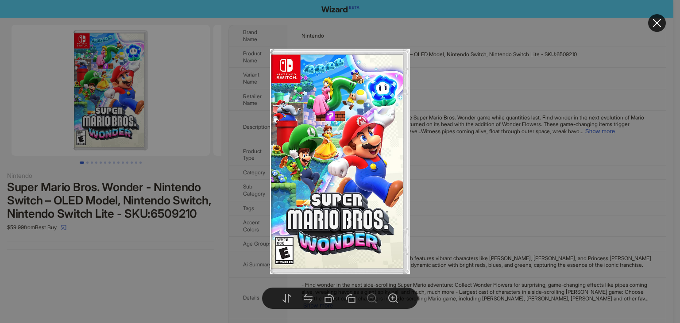
click at [659, 23] on icon "close" at bounding box center [657, 23] width 11 height 11
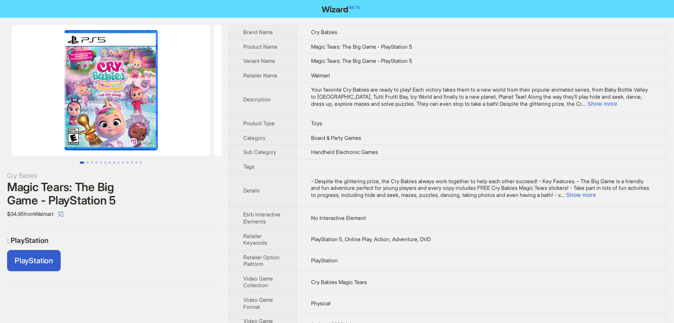
scroll to position [0, 1]
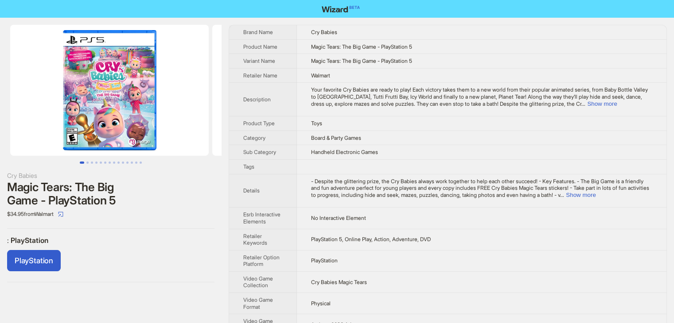
click at [114, 124] on img at bounding box center [109, 90] width 198 height 131
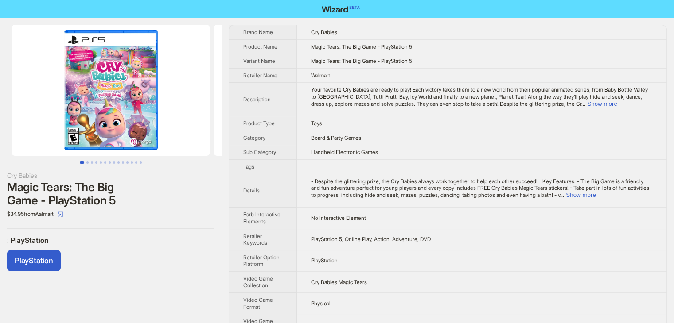
click at [99, 132] on img at bounding box center [111, 90] width 198 height 131
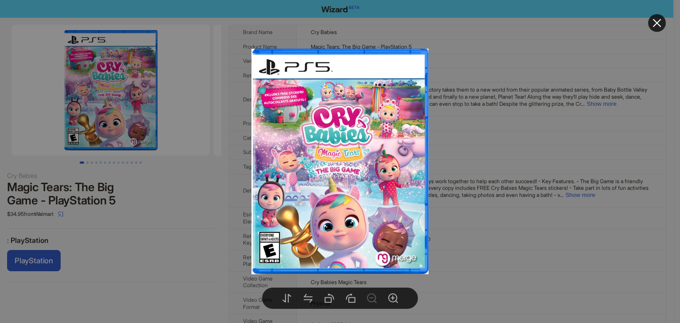
click at [441, 103] on div at bounding box center [340, 161] width 680 height 323
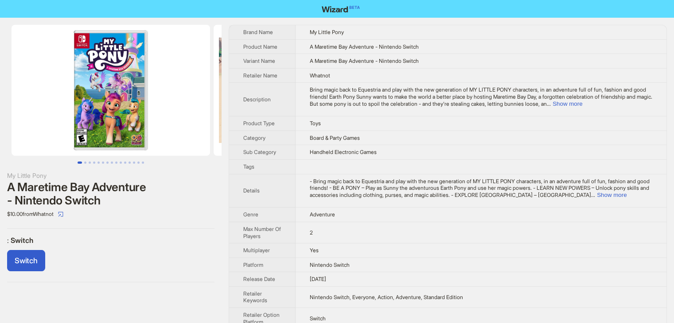
click at [109, 128] on img at bounding box center [111, 90] width 198 height 131
click at [85, 162] on button "Go to slide 2" at bounding box center [85, 163] width 2 height 2
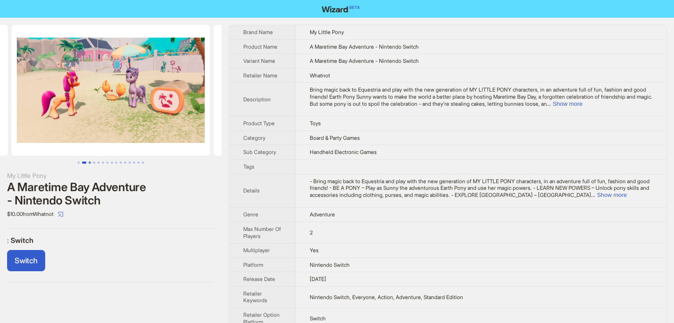
click at [91, 162] on button "Go to slide 3" at bounding box center [90, 163] width 2 height 2
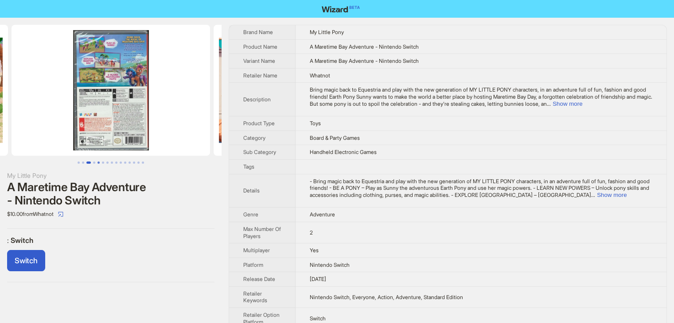
click at [99, 162] on button "Go to slide 5" at bounding box center [98, 163] width 2 height 2
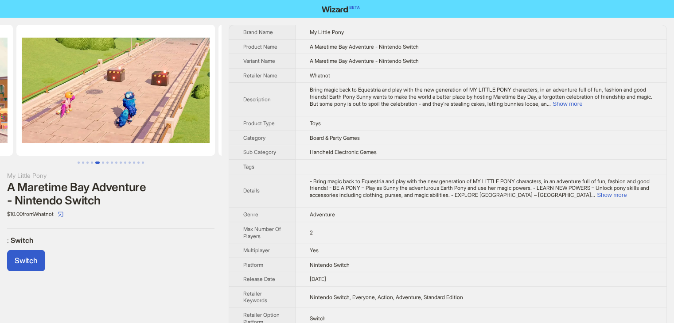
scroll to position [0, 808]
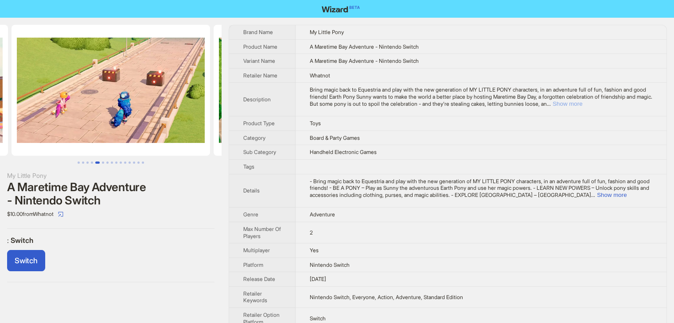
click at [582, 105] on button "Show more" at bounding box center [567, 104] width 30 height 7
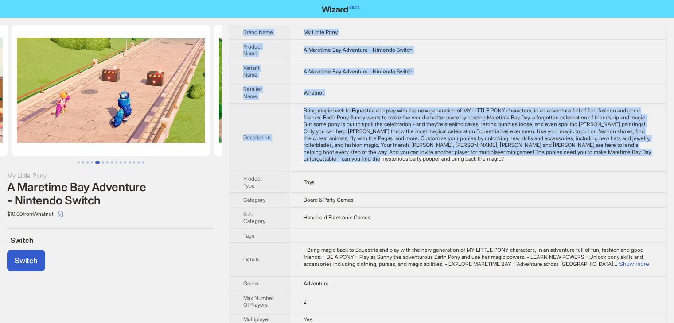
drag, startPoint x: 465, startPoint y: 163, endPoint x: 234, endPoint y: 33, distance: 264.2
click at [234, 33] on tbody "Brand Name My Little Pony Product Name A Maretime Bay Adventure - Nintendo Swit…" at bounding box center [447, 218] width 437 height 387
copy tbody "Brand Name My Little Pony Product Name A Maretime Bay Adventure - Nintendo Swit…"
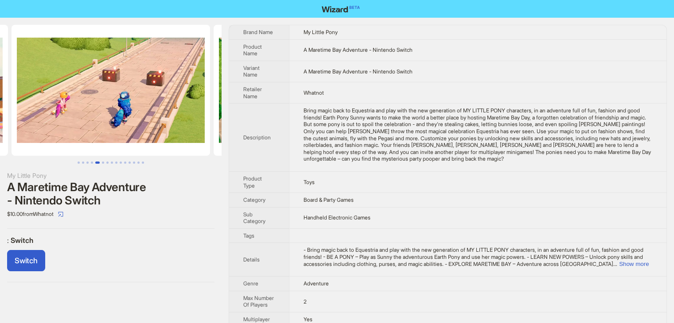
click at [424, 196] on td "Board & Party Games" at bounding box center [477, 200] width 377 height 15
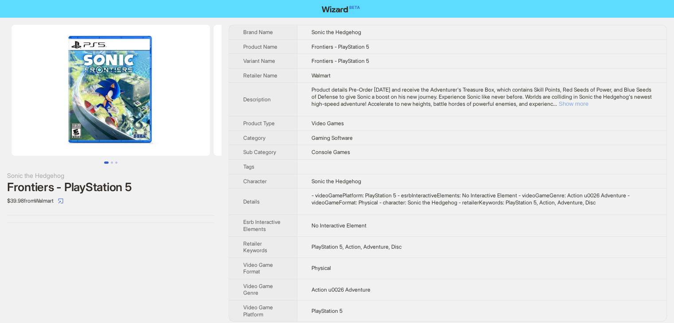
click at [588, 102] on button "Show more" at bounding box center [574, 104] width 30 height 7
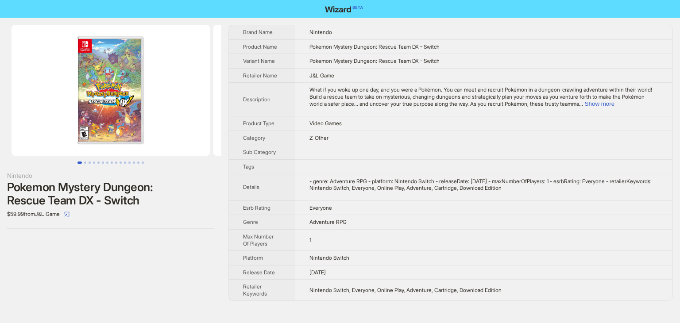
click at [121, 132] on img at bounding box center [111, 90] width 198 height 131
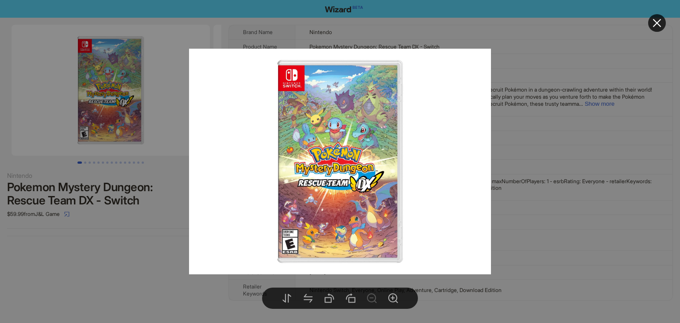
click at [583, 106] on div at bounding box center [340, 161] width 680 height 323
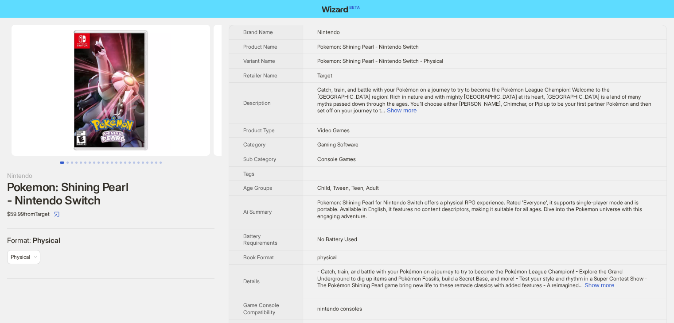
click at [71, 121] on img at bounding box center [111, 90] width 198 height 131
click at [105, 115] on img at bounding box center [111, 90] width 198 height 131
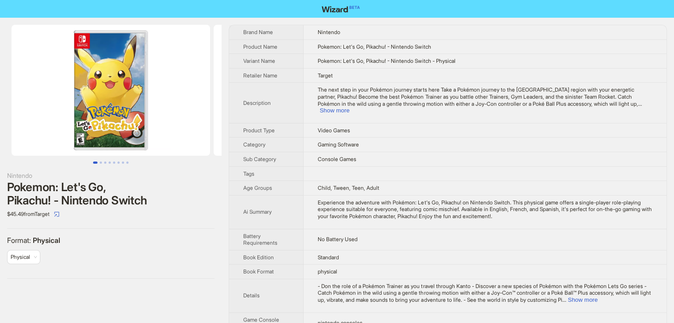
click at [118, 123] on img at bounding box center [111, 90] width 198 height 131
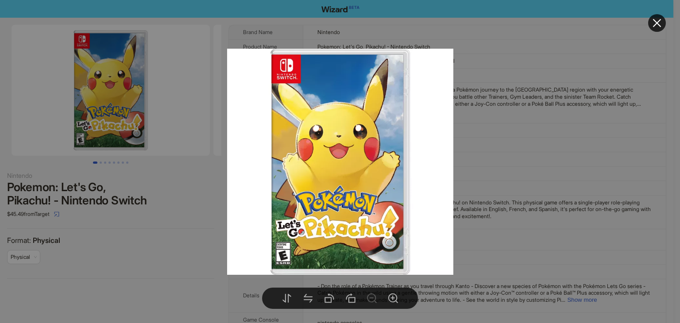
click at [564, 141] on div at bounding box center [340, 161] width 680 height 323
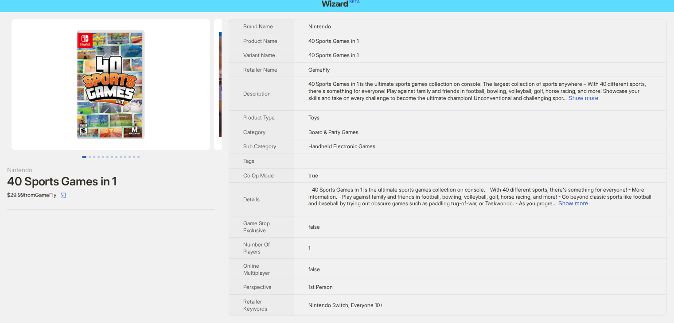
scroll to position [12, 0]
click at [558, 205] on button "Show more" at bounding box center [573, 203] width 30 height 7
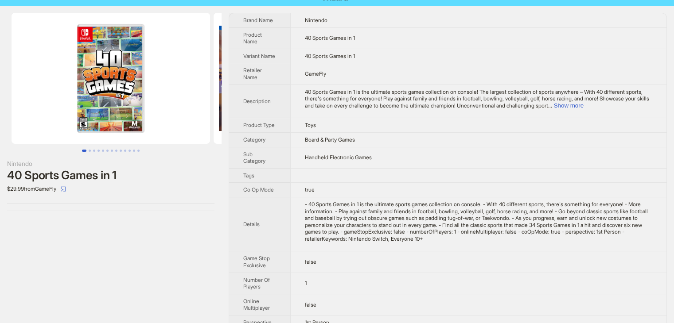
click at [134, 125] on img at bounding box center [111, 78] width 198 height 131
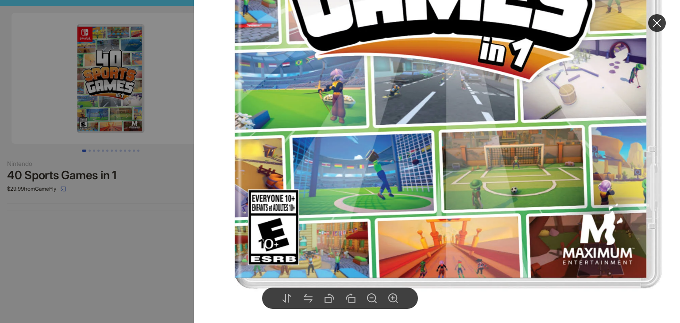
click at [150, 248] on div at bounding box center [340, 161] width 680 height 323
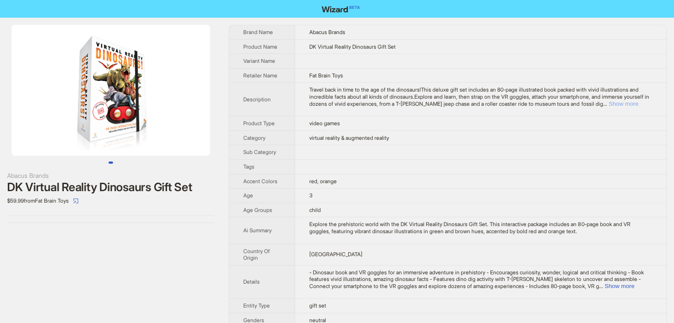
click at [633, 101] on button "Show more" at bounding box center [623, 104] width 30 height 7
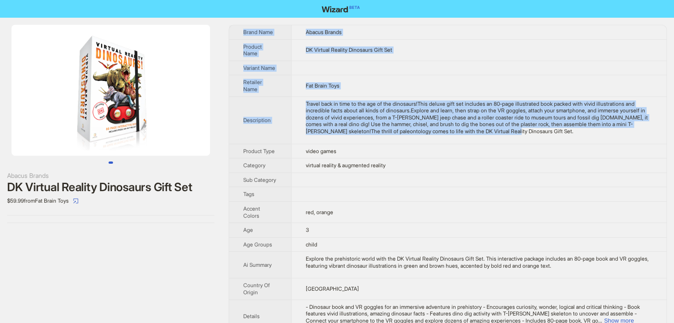
drag, startPoint x: 569, startPoint y: 126, endPoint x: 239, endPoint y: 30, distance: 343.3
click at [239, 30] on tbody "Brand Name Abacus Brands Product Name DK Virtual Reality Dinosaurs Gift Set Var…" at bounding box center [447, 268] width 437 height 486
copy tbody "Brand Name Abacus Brands Product Name DK Virtual Reality Dinosaurs Gift Set Var…"
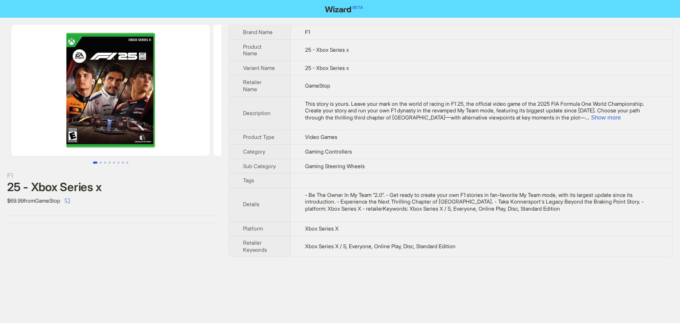
click at [93, 118] on img at bounding box center [111, 90] width 198 height 131
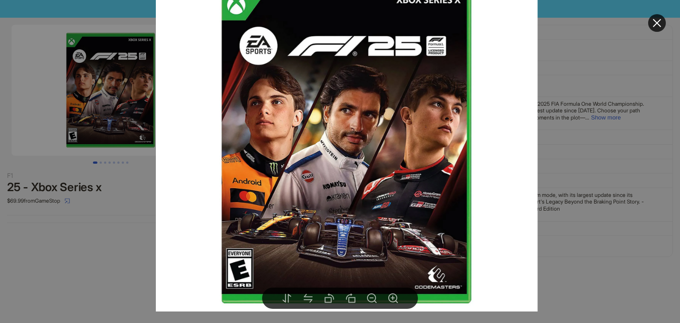
click at [654, 26] on icon "close" at bounding box center [657, 23] width 8 height 8
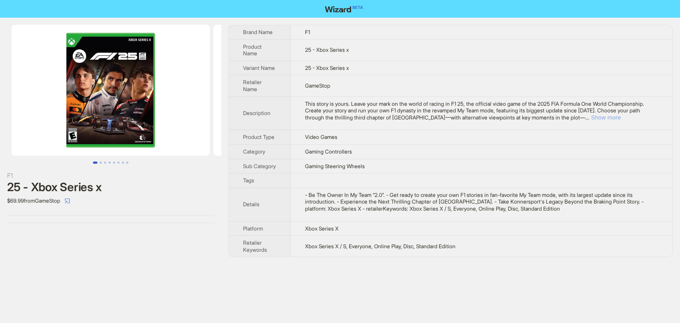
click at [621, 119] on button "Show more" at bounding box center [606, 117] width 30 height 7
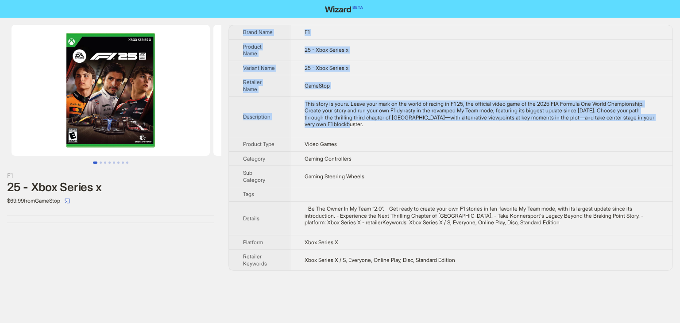
drag, startPoint x: 438, startPoint y: 126, endPoint x: 232, endPoint y: 36, distance: 224.8
click at [232, 36] on tbody "Brand Name F1 Product Name 25 - Xbox Series x Variant Name 25 - Xbox Series x R…" at bounding box center [451, 147] width 444 height 245
copy tbody "Brand Name F1 Product Name 25 - Xbox Series x Variant Name 25 - Xbox Series x R…"
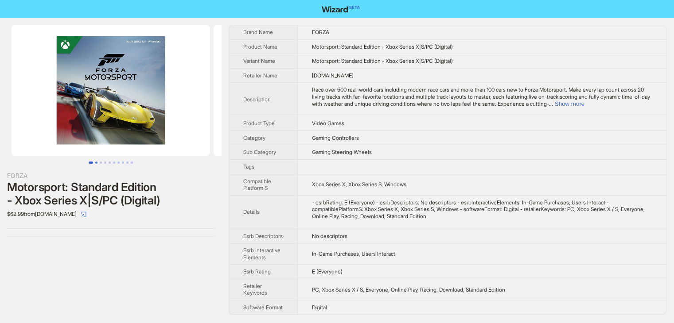
click at [96, 163] on button "Go to slide 2" at bounding box center [96, 163] width 2 height 2
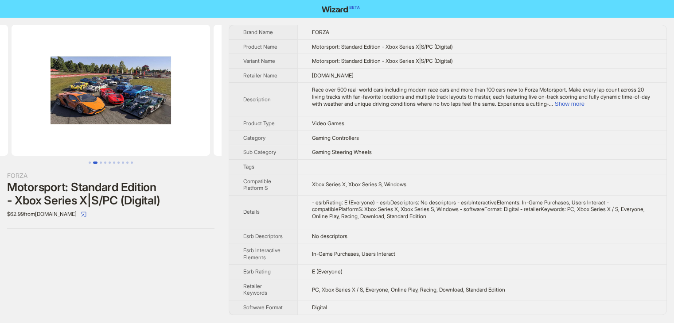
scroll to position [12, 0]
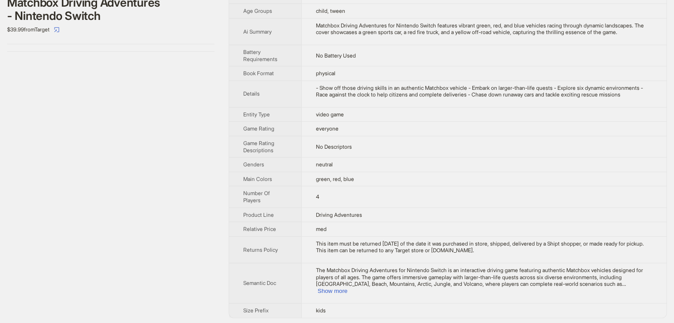
scroll to position [185, 0]
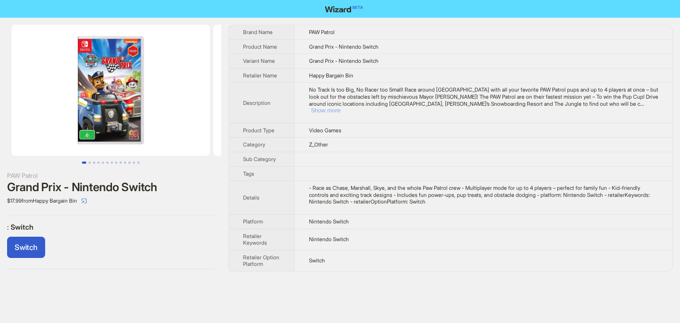
click at [341, 107] on button "Show more" at bounding box center [326, 110] width 30 height 7
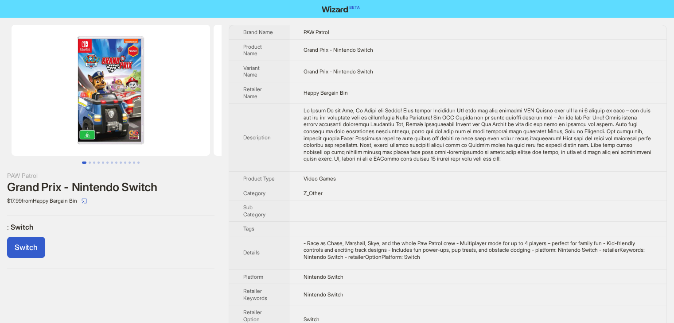
click at [92, 130] on img at bounding box center [111, 90] width 198 height 131
click at [85, 115] on img at bounding box center [111, 90] width 198 height 131
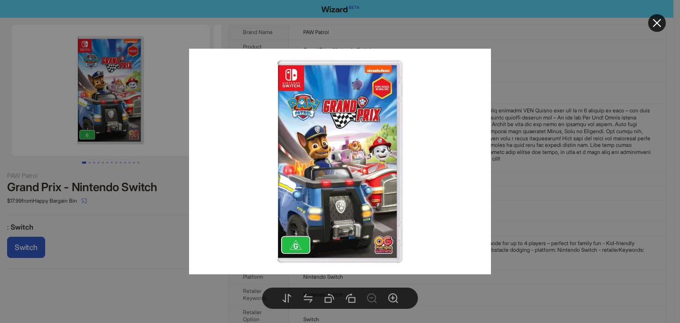
click at [550, 170] on div at bounding box center [340, 161] width 680 height 323
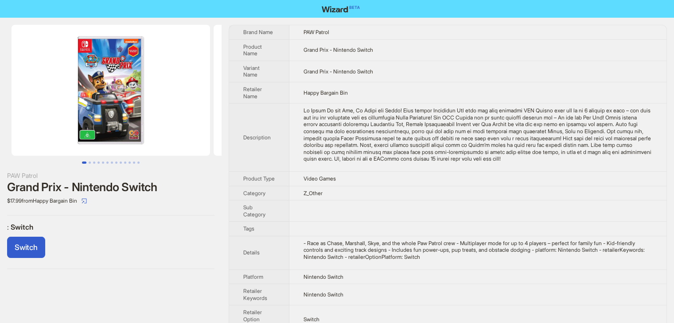
click at [98, 137] on img at bounding box center [111, 90] width 198 height 131
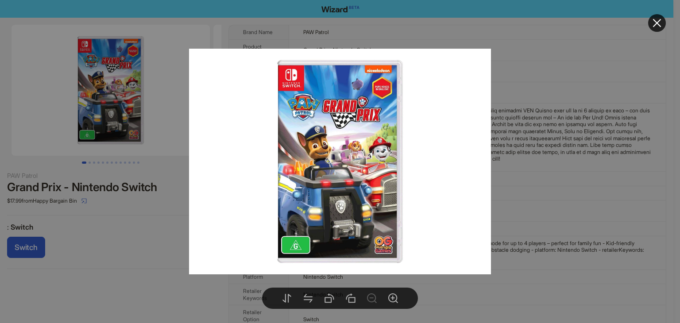
click at [515, 79] on div at bounding box center [340, 161] width 680 height 323
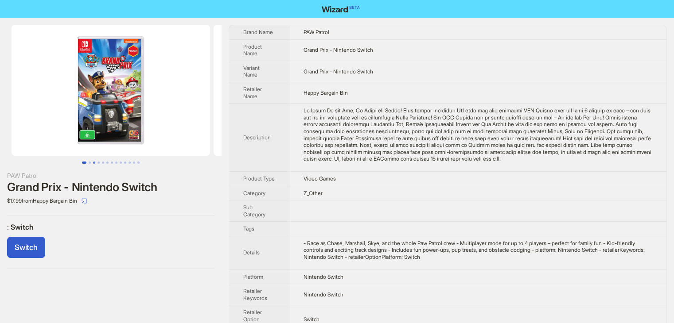
drag, startPoint x: 87, startPoint y: 163, endPoint x: 92, endPoint y: 163, distance: 4.9
click at [89, 163] on button "Go to slide 2" at bounding box center [90, 163] width 2 height 2
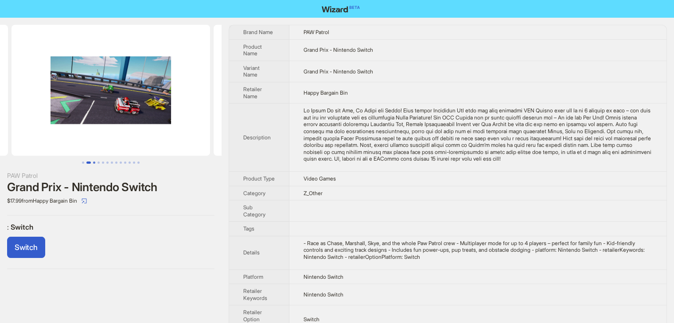
click at [95, 163] on button "Go to slide 3" at bounding box center [94, 163] width 2 height 2
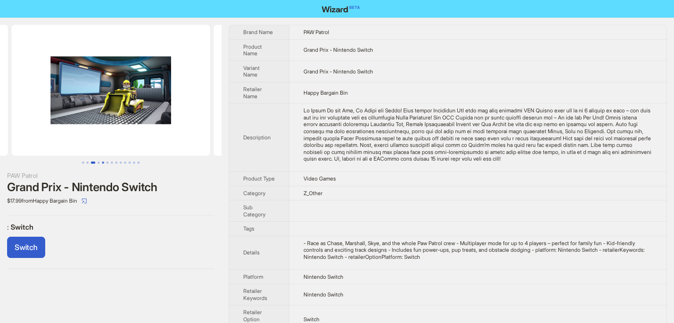
click at [102, 163] on button "Go to slide 5" at bounding box center [103, 163] width 2 height 2
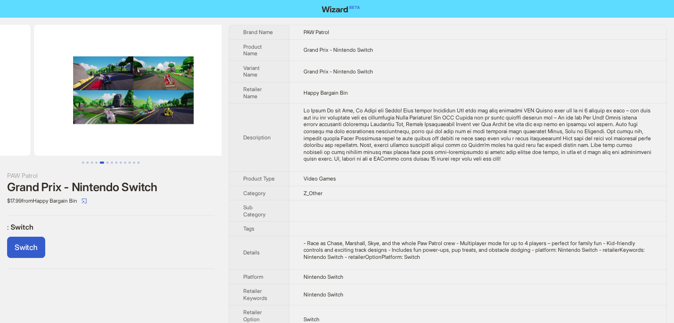
scroll to position [0, 808]
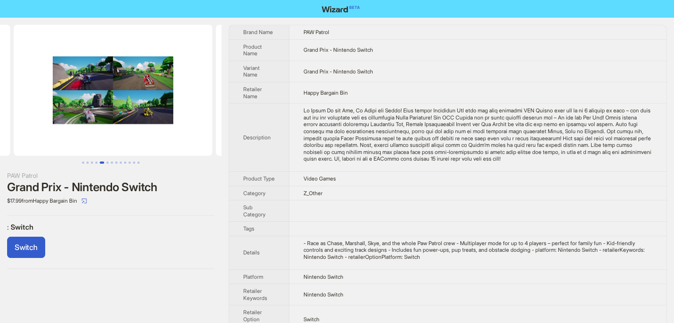
click at [104, 163] on ul at bounding box center [111, 163] width 222 height 2
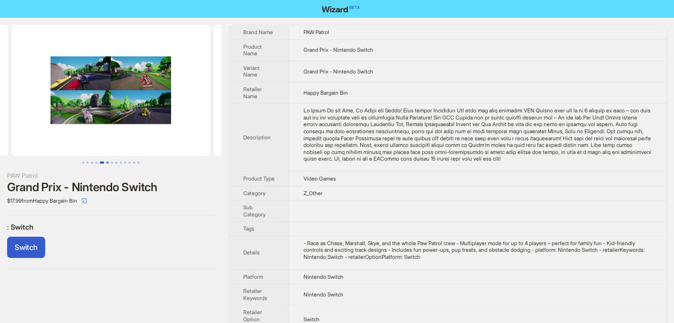
click at [108, 163] on button "Go to slide 6" at bounding box center [107, 163] width 2 height 2
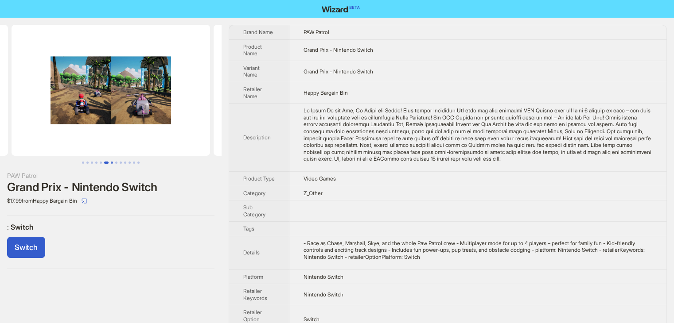
click at [112, 163] on button "Go to slide 7" at bounding box center [112, 163] width 2 height 2
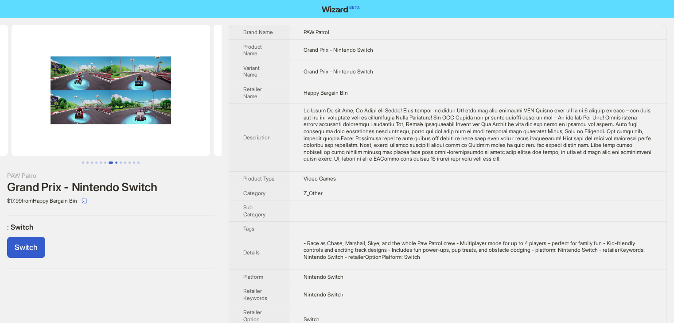
click at [115, 163] on button "Go to slide 8" at bounding box center [116, 163] width 2 height 2
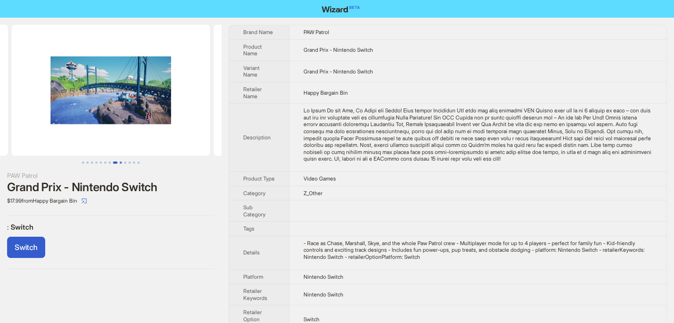
click at [122, 163] on button "Go to slide 9" at bounding box center [121, 163] width 2 height 2
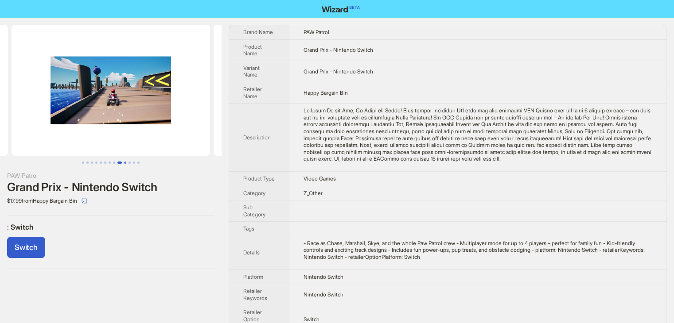
click at [126, 163] on button "Go to slide 10" at bounding box center [125, 163] width 2 height 2
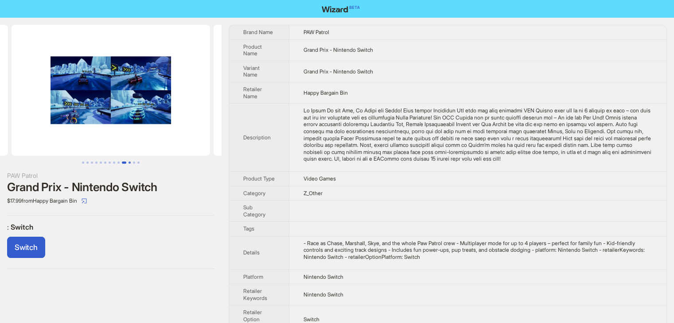
click at [128, 163] on button "Go to slide 11" at bounding box center [129, 163] width 2 height 2
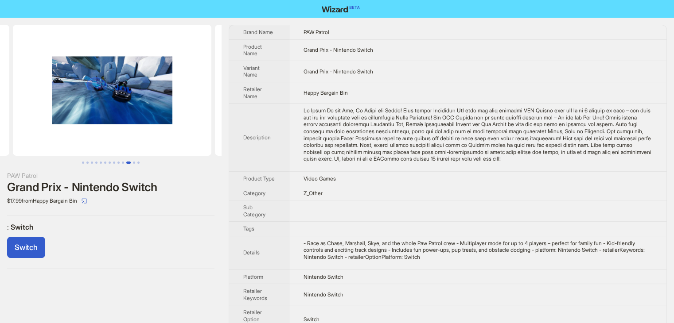
scroll to position [0, 2020]
click at [131, 164] on button "Go to slide 11" at bounding box center [128, 163] width 4 height 2
click at [138, 164] on button "Go to slide 13" at bounding box center [138, 163] width 2 height 2
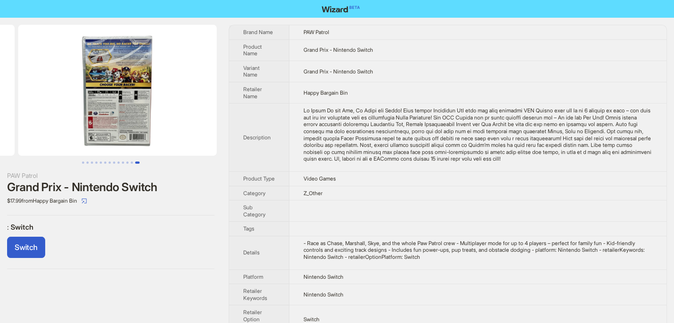
scroll to position [0, 2424]
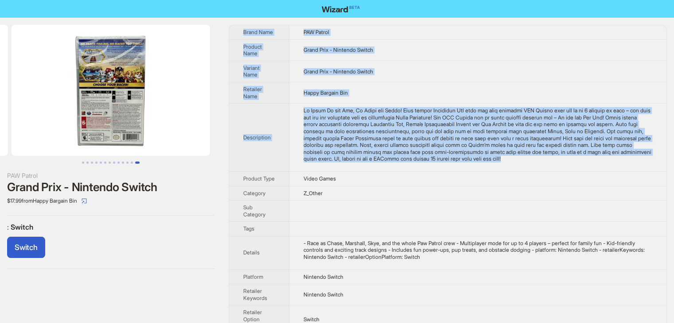
drag, startPoint x: 641, startPoint y: 163, endPoint x: 243, endPoint y: 33, distance: 417.9
click at [243, 33] on tbody "Brand Name PAW Patrol Product Name Grand Prix - Nintendo Switch Variant Name Gr…" at bounding box center [447, 179] width 437 height 308
copy tbody "Brand Name PAW Patrol Product Name Grand Prix - Nintendo Switch Variant Name Gr…"
click at [83, 163] on button "Go to slide 1" at bounding box center [83, 163] width 2 height 2
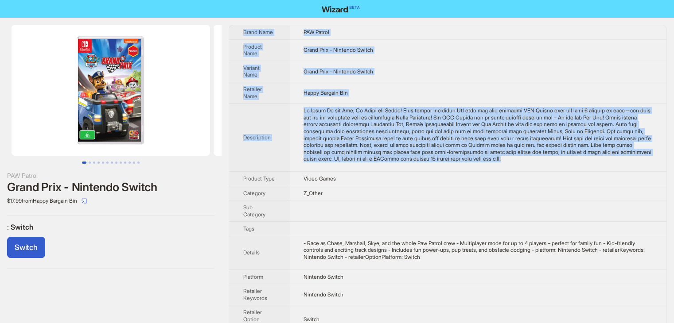
click at [97, 111] on img at bounding box center [111, 90] width 198 height 131
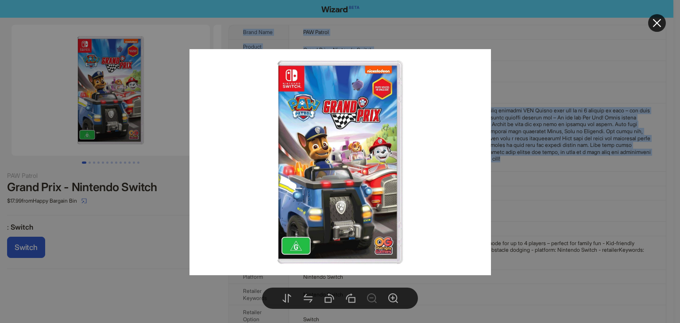
drag, startPoint x: 134, startPoint y: 116, endPoint x: 360, endPoint y: 138, distance: 227.5
click at [360, 138] on img at bounding box center [341, 162] width 302 height 226
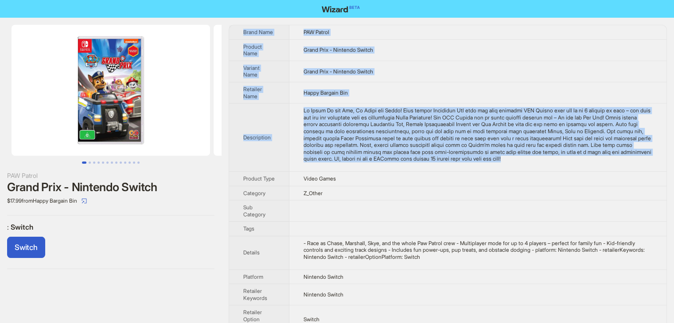
click at [578, 51] on td "Grand Prix - Nintendo Switch" at bounding box center [477, 49] width 377 height 21
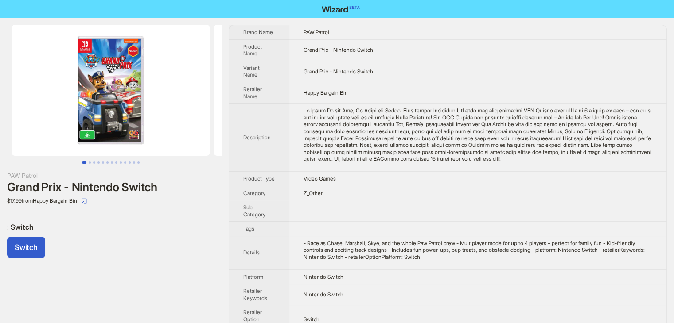
click at [113, 92] on body "PAW Patrol Grand Prix - Nintendo Switch $17.99 from Happy Bargain Bin : Switch …" at bounding box center [337, 170] width 674 height 341
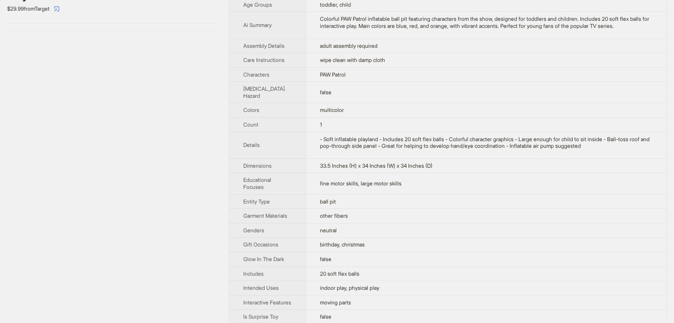
scroll to position [222, 0]
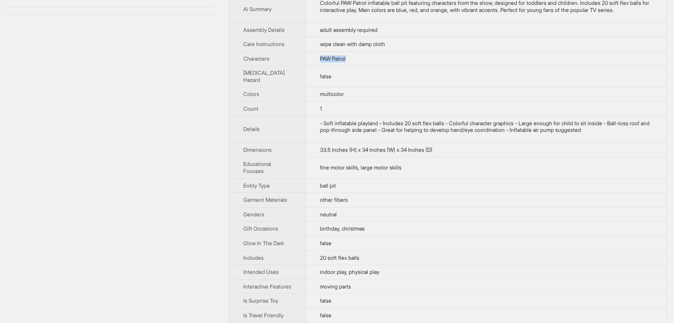
drag, startPoint x: 351, startPoint y: 72, endPoint x: 308, endPoint y: 71, distance: 43.0
click at [308, 66] on td "PAW Patrol" at bounding box center [486, 58] width 361 height 15
click at [490, 66] on td "PAW Patrol" at bounding box center [486, 58] width 361 height 15
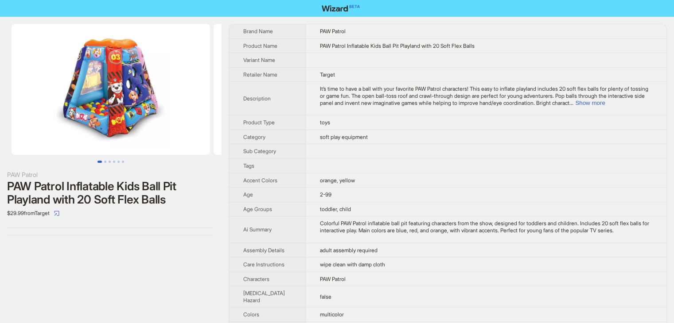
scroll to position [0, 0]
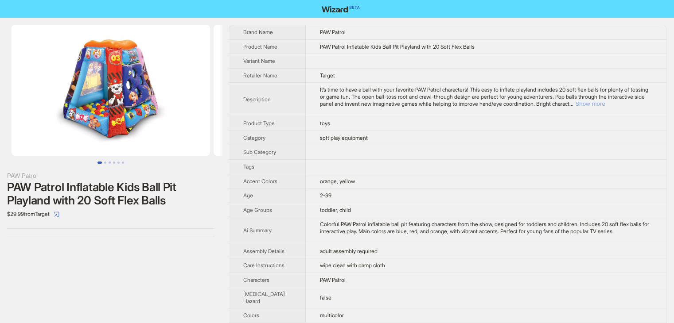
click at [605, 101] on button "Show more" at bounding box center [590, 104] width 30 height 7
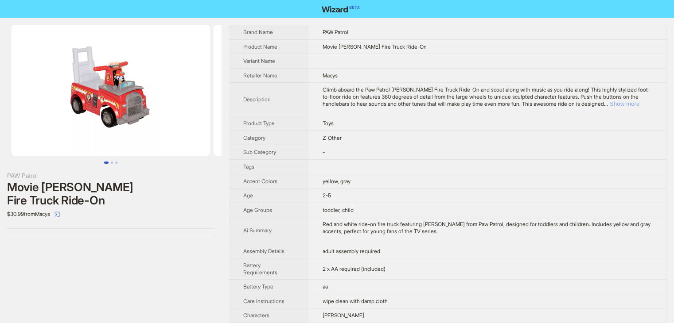
click at [627, 103] on button "Show more" at bounding box center [625, 104] width 30 height 7
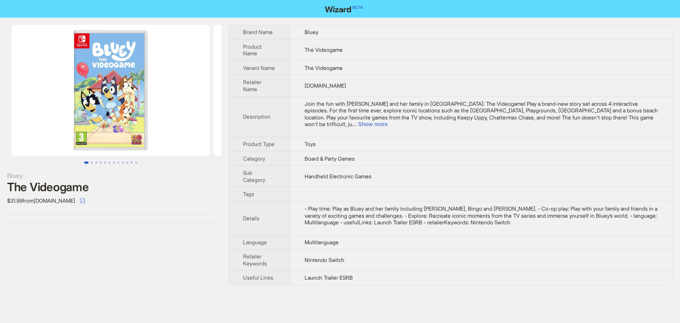
click at [107, 122] on img at bounding box center [111, 90] width 198 height 131
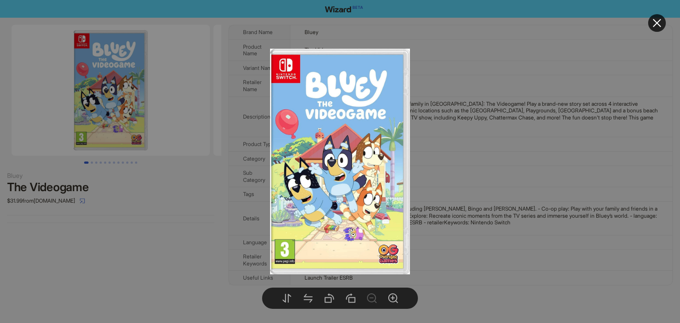
drag, startPoint x: 516, startPoint y: 171, endPoint x: 467, endPoint y: 27, distance: 151.3
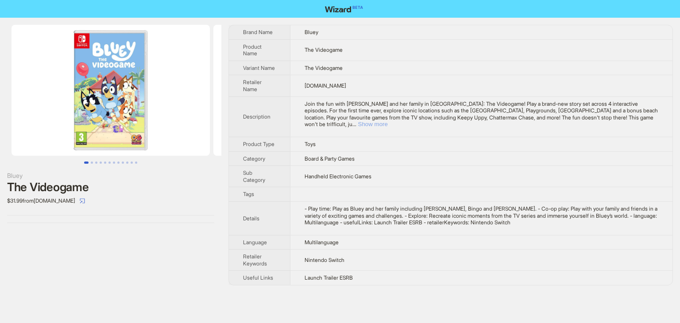
click at [388, 121] on button "Show more" at bounding box center [373, 124] width 30 height 7
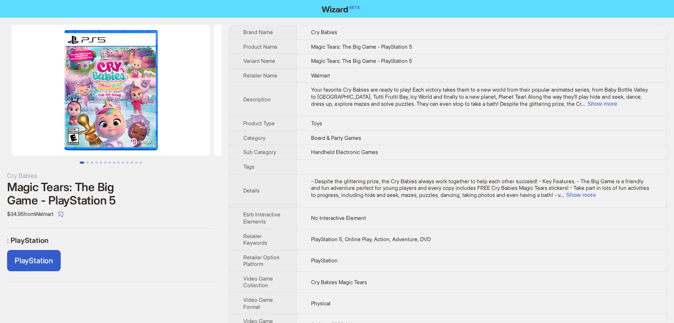
click at [89, 110] on img at bounding box center [111, 90] width 198 height 131
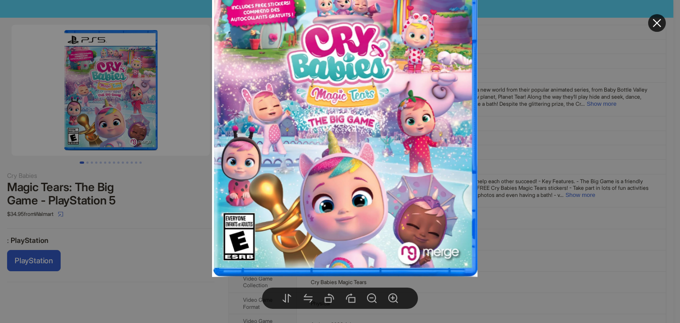
click at [665, 18] on button at bounding box center [658, 23] width 18 height 18
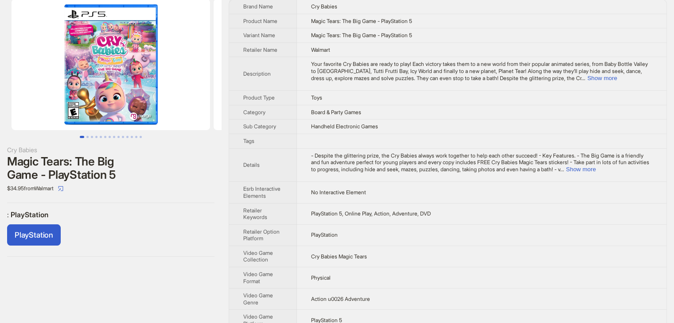
scroll to position [40, 0]
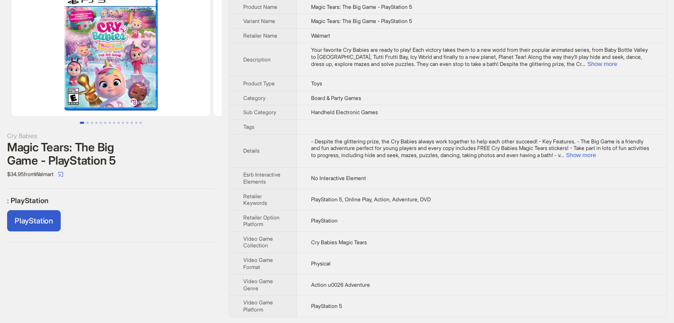
click at [353, 307] on td "PlayStation 5" at bounding box center [481, 306] width 369 height 21
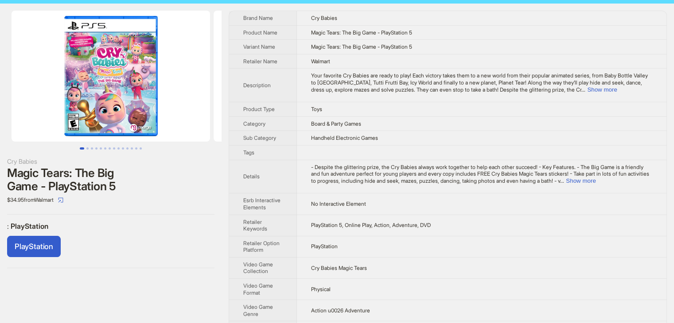
scroll to position [0, 0]
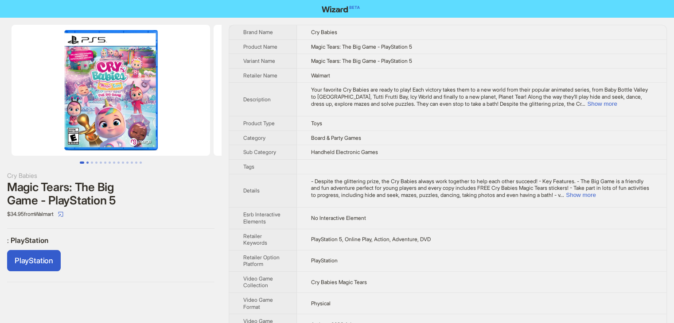
click at [88, 162] on button "Go to slide 2" at bounding box center [87, 163] width 2 height 2
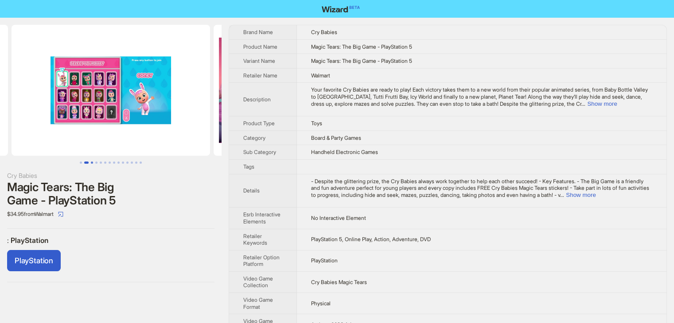
click at [91, 162] on button "Go to slide 3" at bounding box center [92, 163] width 2 height 2
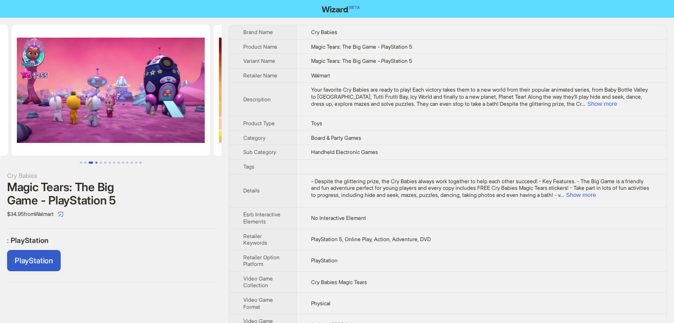
click at [97, 162] on button "Go to slide 4" at bounding box center [96, 163] width 2 height 2
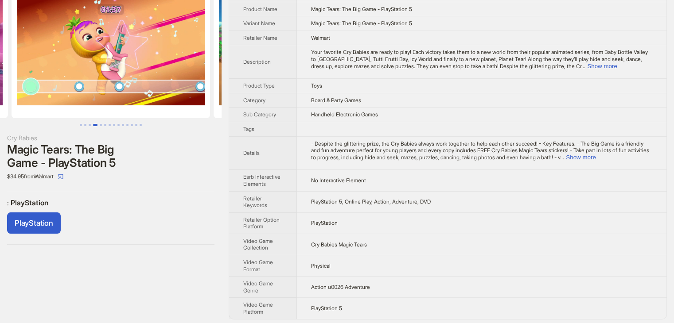
scroll to position [40, 0]
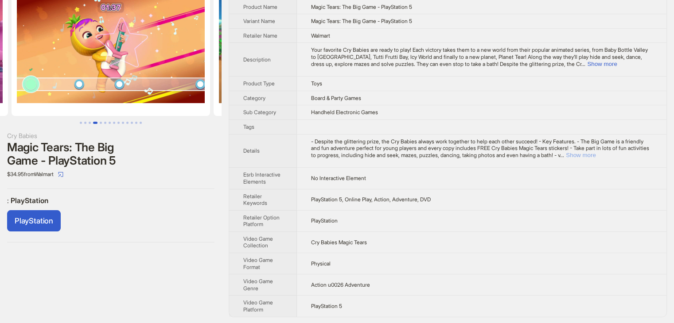
click at [595, 152] on button "Show more" at bounding box center [581, 155] width 30 height 7
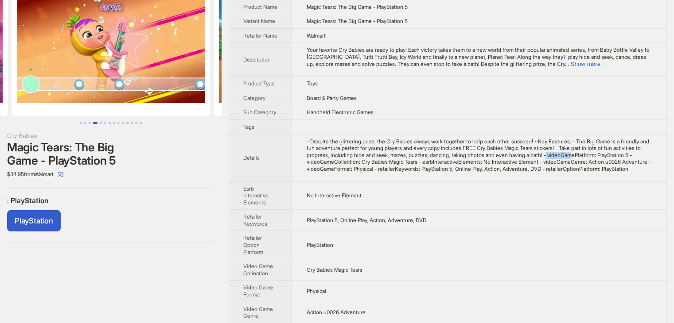
click at [621, 160] on div "- Despite the glittering prize, the Cry Babies always work together to help eac…" at bounding box center [479, 155] width 346 height 35
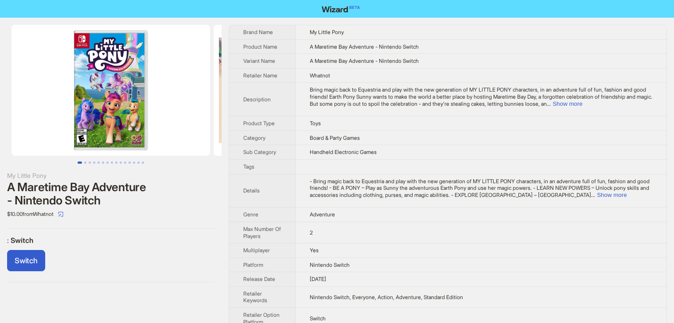
drag, startPoint x: 87, startPoint y: 133, endPoint x: 93, endPoint y: 145, distance: 13.7
click at [87, 133] on img at bounding box center [111, 90] width 198 height 131
click at [127, 132] on img at bounding box center [111, 90] width 198 height 131
click at [582, 101] on button "Show more" at bounding box center [567, 104] width 30 height 7
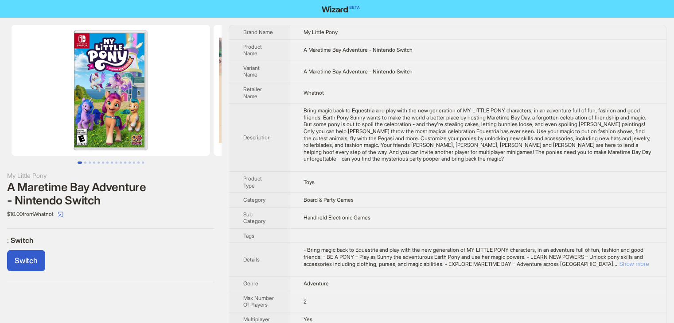
click at [629, 261] on button "Show more" at bounding box center [634, 264] width 30 height 7
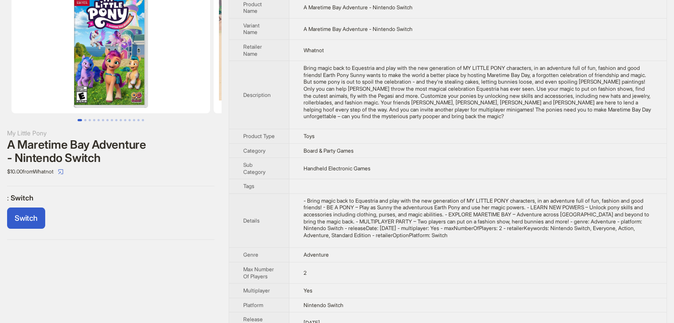
scroll to position [20, 0]
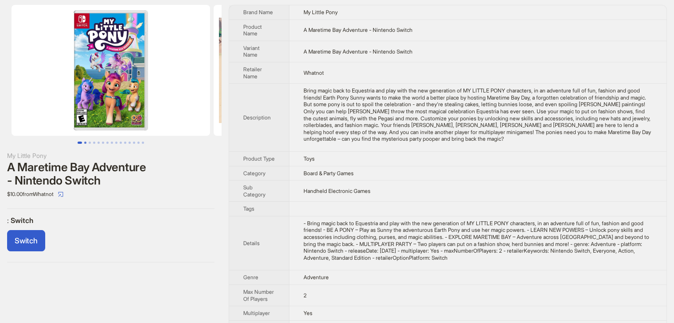
click at [84, 142] on button "Go to slide 2" at bounding box center [85, 143] width 2 height 2
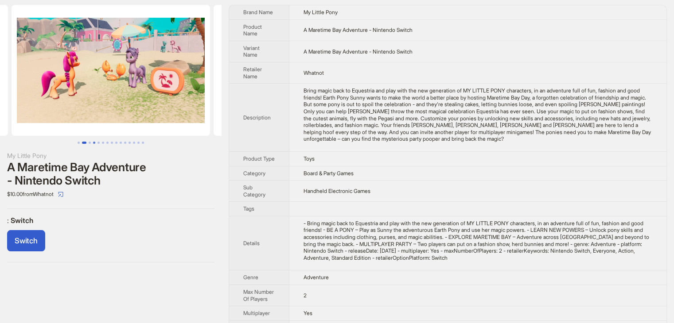
click at [93, 142] on button "Go to slide 4" at bounding box center [94, 143] width 2 height 2
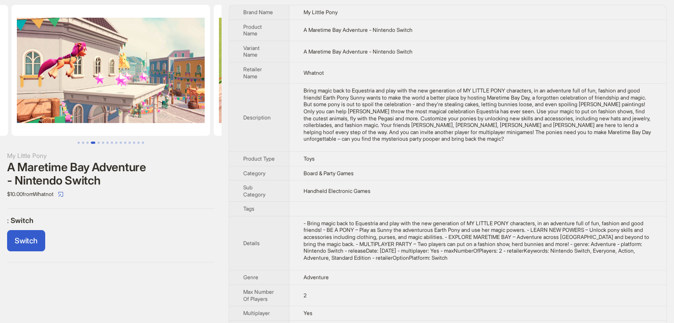
click at [94, 142] on button "Go to slide 4" at bounding box center [93, 143] width 4 height 2
click at [108, 142] on button "Go to slide 7" at bounding box center [107, 143] width 2 height 2
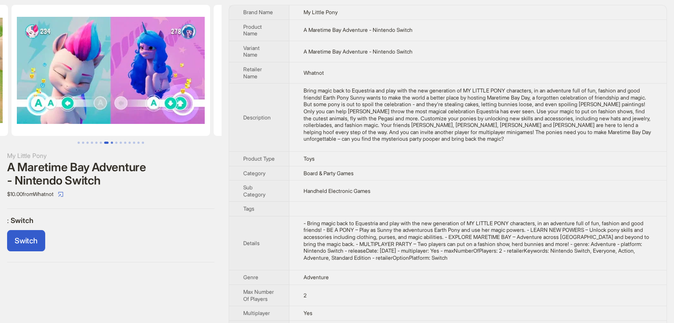
click at [111, 142] on button "Go to slide 8" at bounding box center [112, 143] width 2 height 2
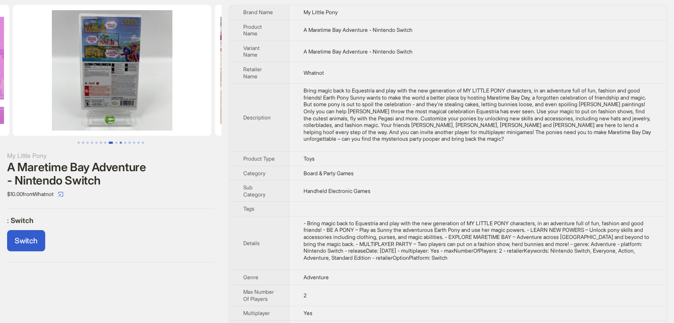
scroll to position [0, 1414]
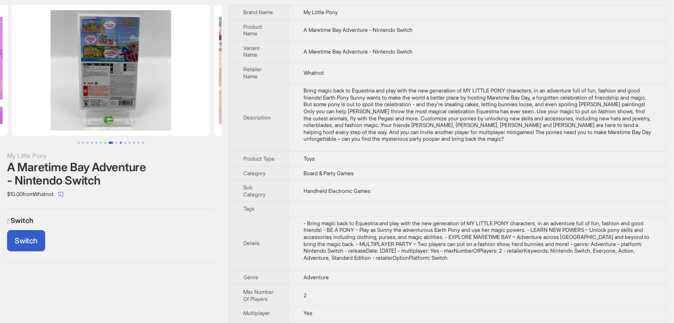
click at [120, 142] on button "Go to slide 10" at bounding box center [121, 143] width 2 height 2
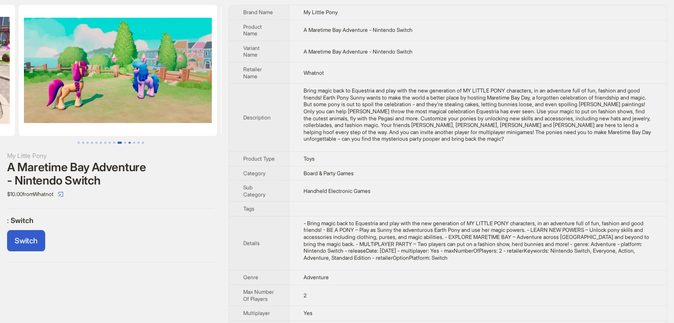
click at [127, 142] on ul at bounding box center [111, 143] width 222 height 2
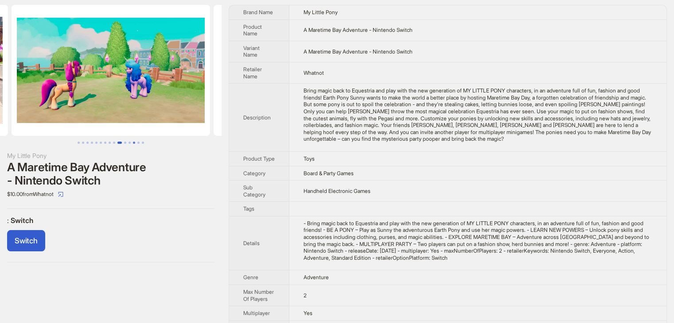
click at [133, 142] on button "Go to slide 13" at bounding box center [134, 143] width 2 height 2
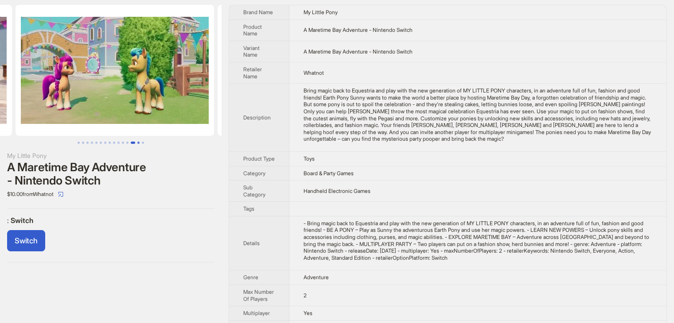
click at [137, 142] on button "Go to slide 14" at bounding box center [138, 143] width 2 height 2
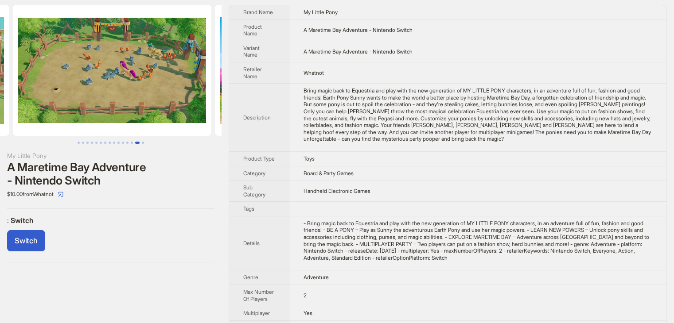
scroll to position [0, 2626]
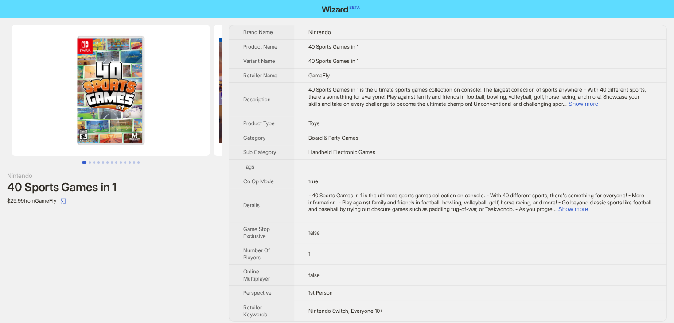
click at [101, 130] on img at bounding box center [111, 90] width 198 height 131
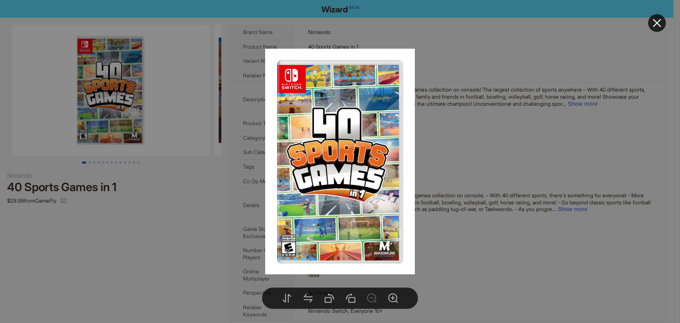
click at [456, 164] on div at bounding box center [340, 161] width 680 height 323
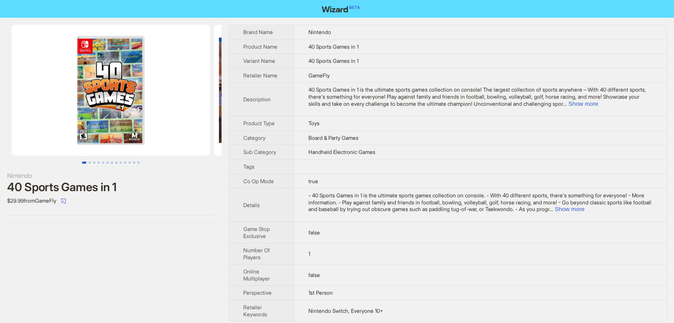
drag, startPoint x: 123, startPoint y: 131, endPoint x: 135, endPoint y: 142, distance: 16.3
click at [124, 131] on img at bounding box center [111, 90] width 198 height 131
click at [106, 114] on img at bounding box center [111, 90] width 198 height 131
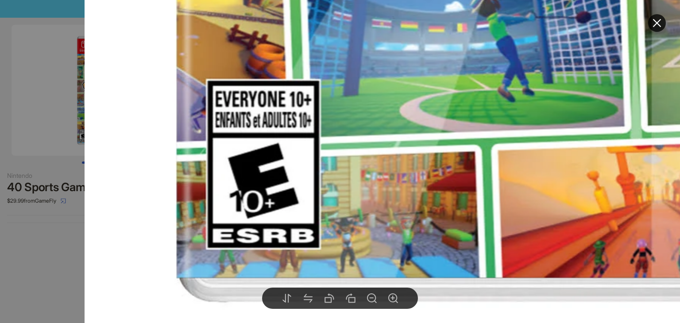
click at [655, 22] on icon "close" at bounding box center [657, 23] width 11 height 11
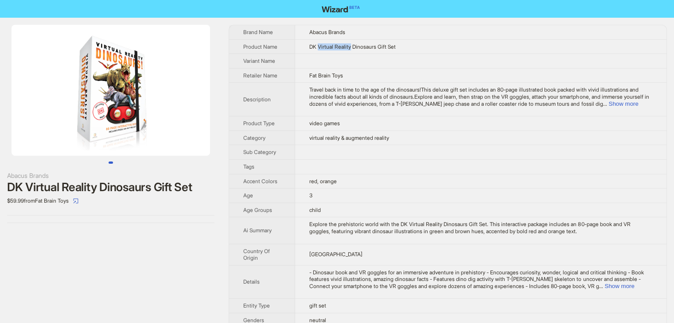
drag, startPoint x: 319, startPoint y: 46, endPoint x: 353, endPoint y: 49, distance: 33.8
click at [353, 49] on span "DK Virtual Reality Dinosaurs Gift Set" at bounding box center [352, 46] width 86 height 7
click at [634, 105] on button "Show more" at bounding box center [623, 104] width 30 height 7
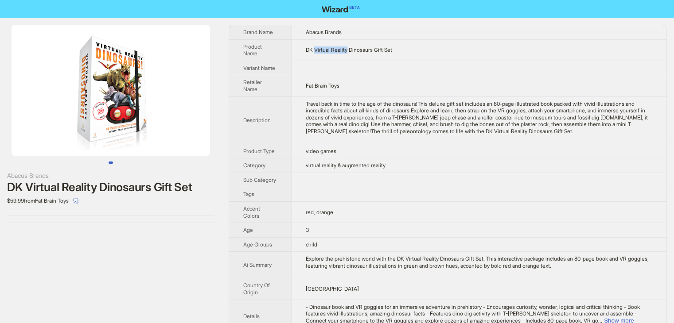
click at [122, 81] on img at bounding box center [111, 90] width 198 height 131
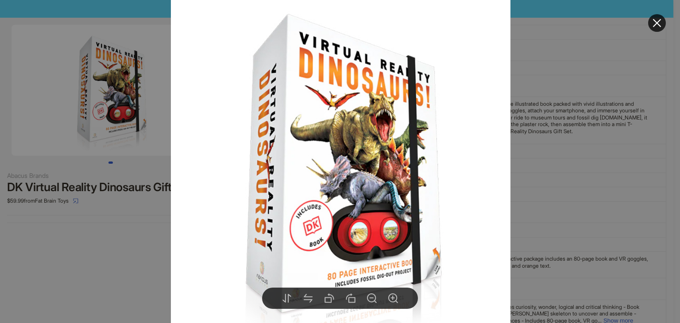
click at [555, 117] on div at bounding box center [340, 161] width 680 height 323
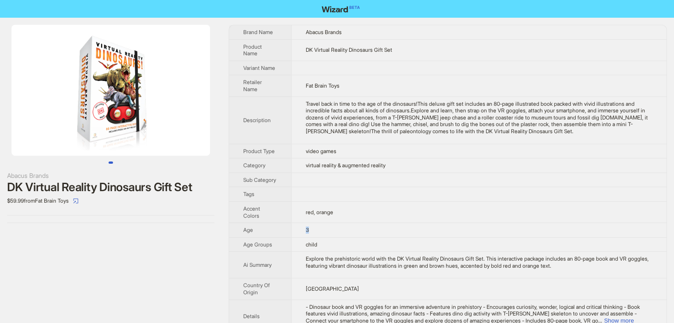
drag, startPoint x: 317, startPoint y: 225, endPoint x: 308, endPoint y: 222, distance: 9.5
click at [294, 227] on td "3" at bounding box center [478, 230] width 375 height 15
click at [308, 227] on span "3" at bounding box center [307, 230] width 3 height 7
click at [337, 223] on td "3" at bounding box center [478, 230] width 375 height 15
click at [336, 223] on td "3" at bounding box center [478, 230] width 375 height 15
